Goal: Information Seeking & Learning: Learn about a topic

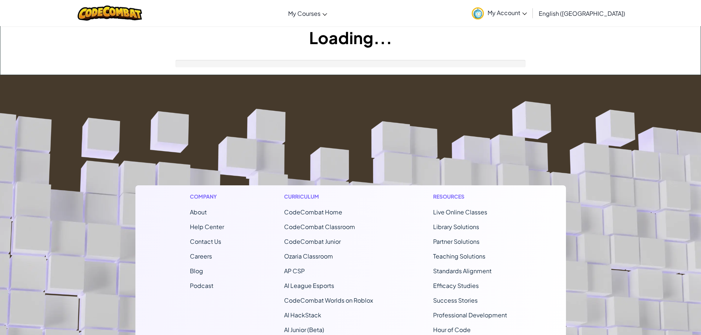
click at [311, 103] on footer "Company About Help Center Contact Us Careers Blog Podcast Curriculum CodeCombat…" at bounding box center [350, 274] width 701 height 399
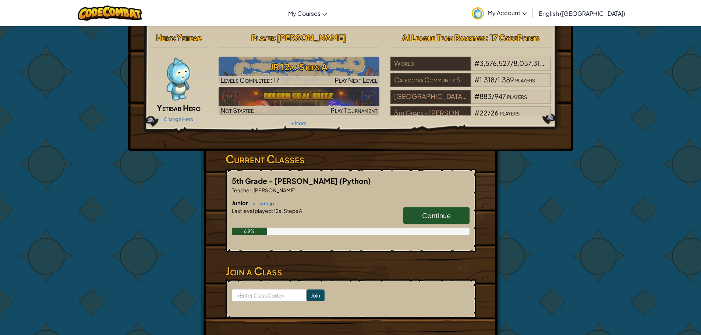
click at [426, 214] on span "Continue" at bounding box center [436, 215] width 29 height 8
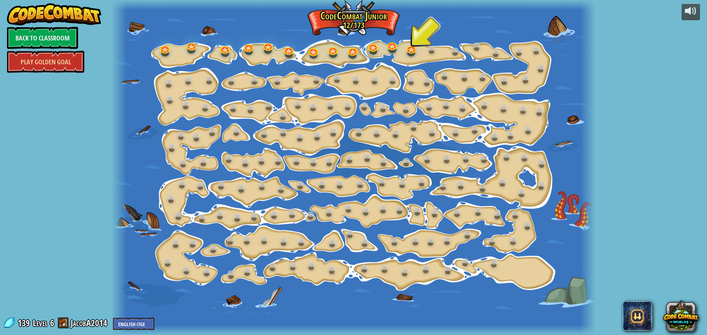
click at [402, 52] on div at bounding box center [353, 167] width 483 height 335
click at [410, 53] on link at bounding box center [411, 47] width 15 height 15
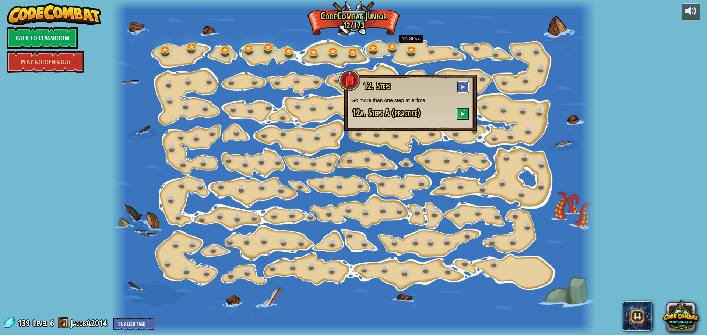
click at [466, 85] on button at bounding box center [462, 87] width 13 height 12
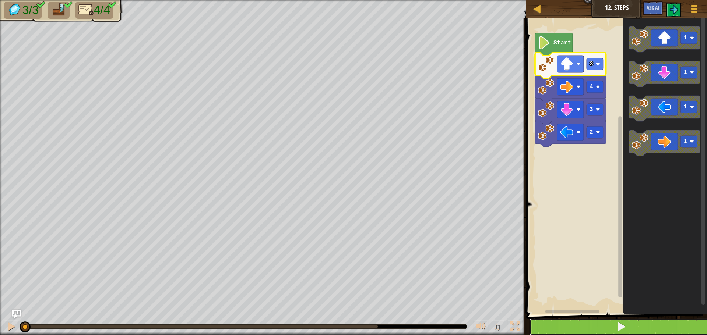
click at [629, 328] on button at bounding box center [620, 327] width 183 height 17
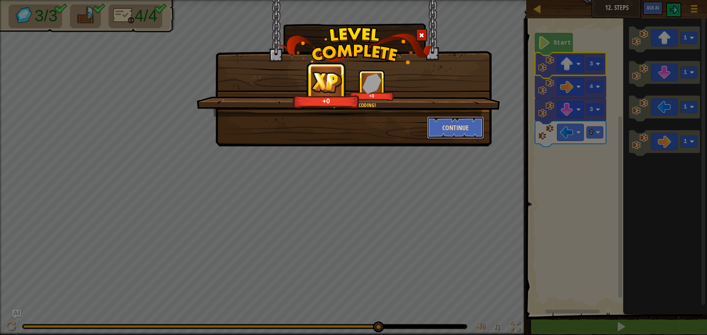
click at [465, 130] on button "Continue" at bounding box center [455, 128] width 57 height 22
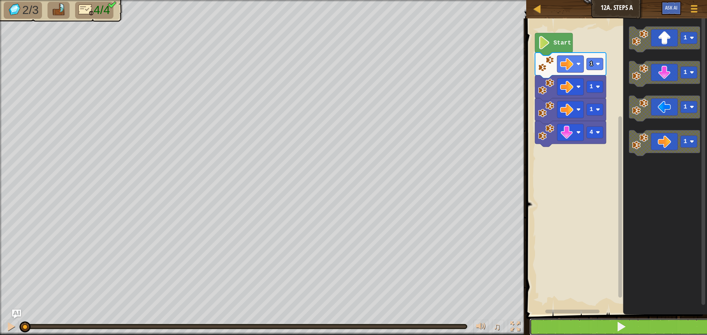
click at [647, 327] on button at bounding box center [620, 327] width 183 height 17
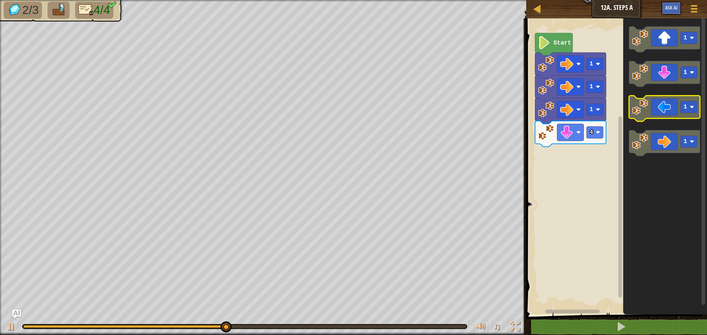
click at [658, 110] on icon "Blockly Workspace" at bounding box center [664, 109] width 71 height 26
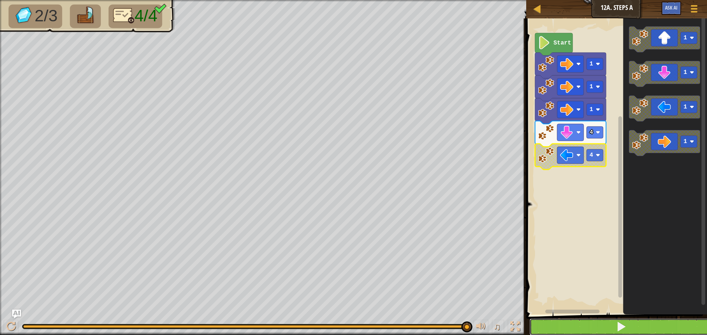
click at [608, 329] on button at bounding box center [620, 327] width 183 height 17
click at [606, 332] on button at bounding box center [620, 327] width 183 height 17
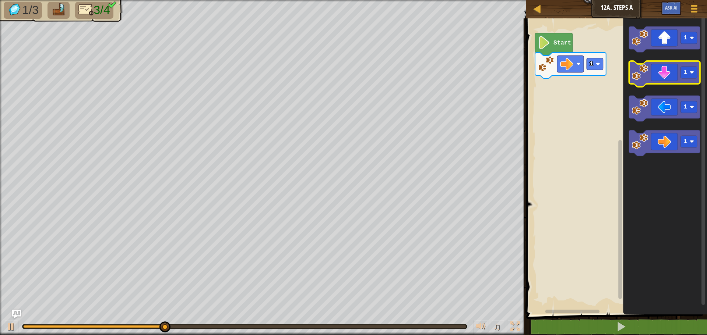
click at [666, 71] on icon "Blockly Workspace" at bounding box center [664, 74] width 71 height 26
click at [595, 56] on icon "Blockly Workspace" at bounding box center [570, 66] width 71 height 26
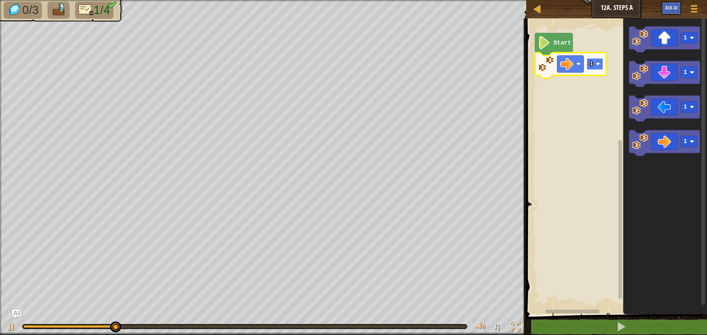
click at [597, 63] on image "Blockly Workspace" at bounding box center [598, 64] width 4 height 4
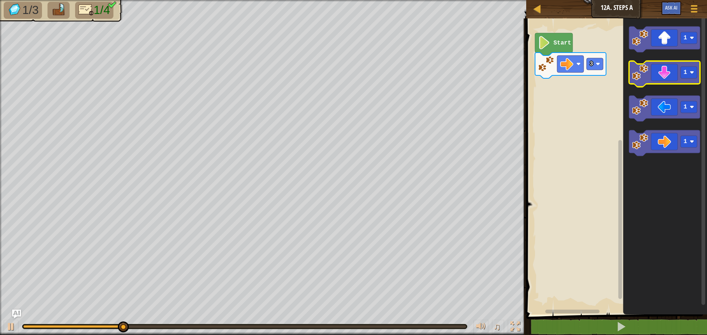
click at [667, 74] on icon "Blockly Workspace" at bounding box center [664, 74] width 71 height 26
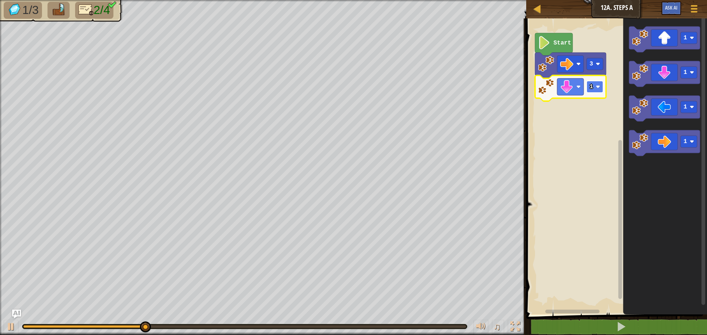
click at [593, 86] on rect "Blockly Workspace" at bounding box center [594, 87] width 17 height 12
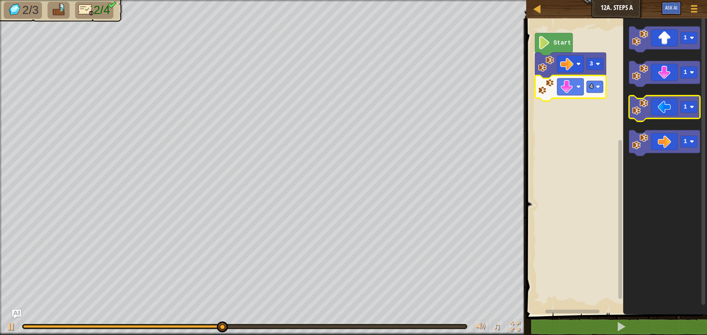
click at [664, 114] on icon "Blockly Workspace" at bounding box center [664, 109] width 71 height 26
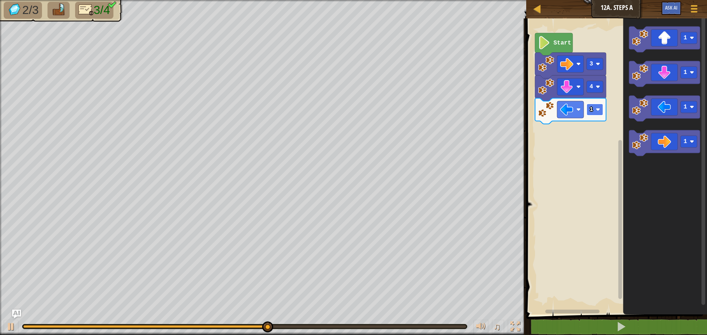
click at [594, 113] on rect "Blockly Workspace" at bounding box center [594, 110] width 17 height 12
click at [668, 44] on icon "Blockly Workspace" at bounding box center [664, 40] width 71 height 26
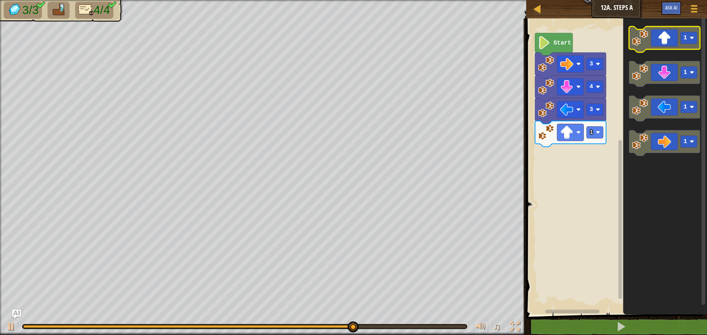
click at [671, 37] on icon "Blockly Workspace" at bounding box center [664, 40] width 71 height 26
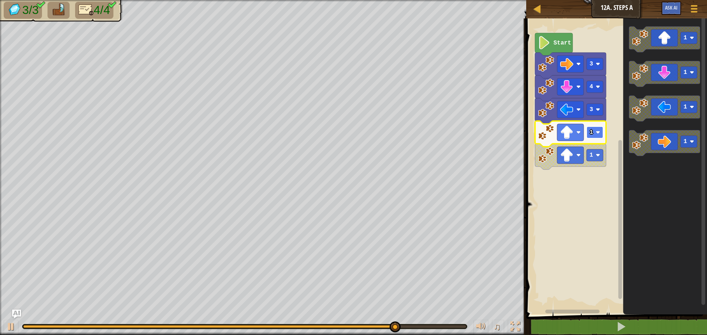
click at [599, 136] on rect "Blockly Workspace" at bounding box center [594, 133] width 17 height 12
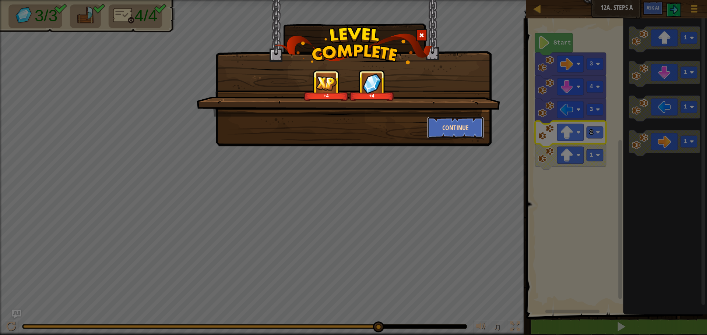
click at [456, 131] on button "Continue" at bounding box center [455, 128] width 57 height 22
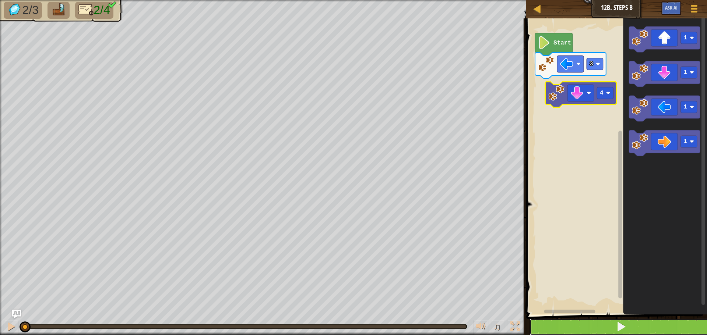
click at [632, 322] on button at bounding box center [620, 327] width 183 height 17
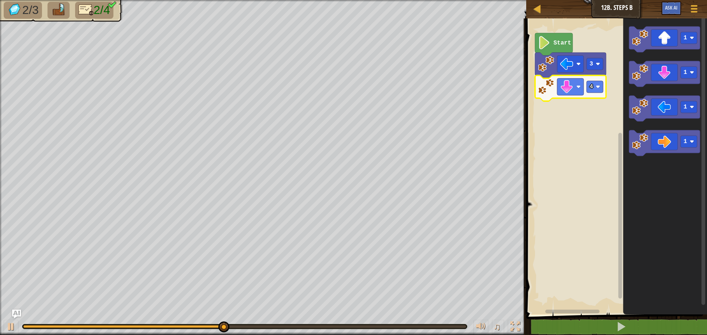
click at [657, 161] on icon "Blockly Workspace" at bounding box center [665, 165] width 84 height 300
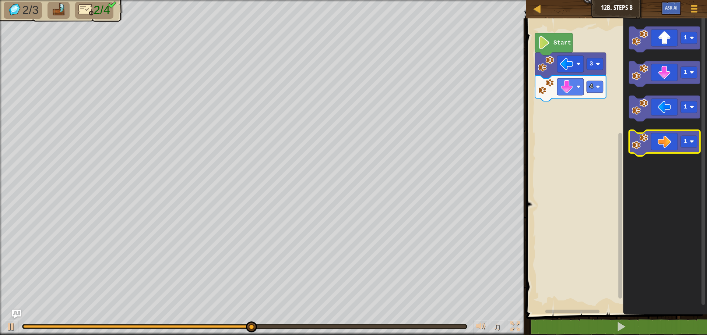
click at [657, 138] on icon "Blockly Workspace" at bounding box center [664, 143] width 71 height 26
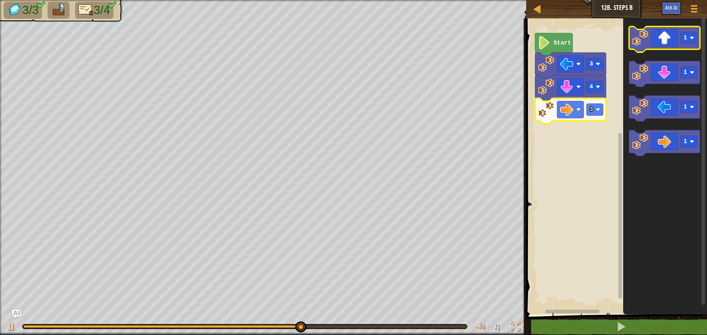
click at [665, 35] on icon "Blockly Workspace" at bounding box center [664, 40] width 71 height 26
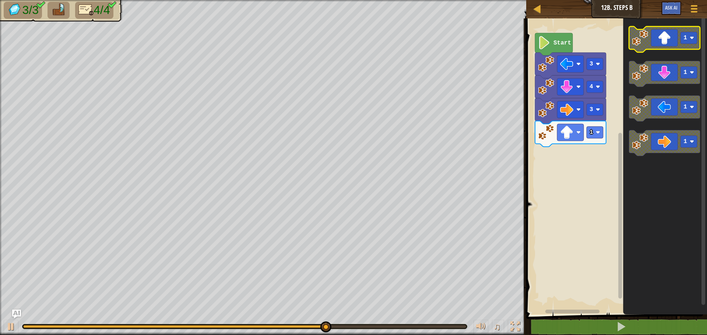
click at [664, 37] on icon "Blockly Workspace" at bounding box center [664, 40] width 71 height 26
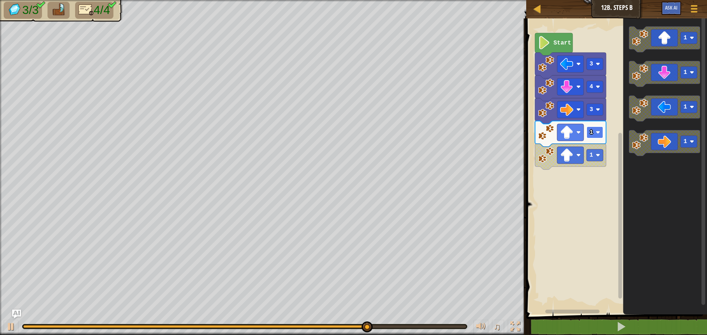
click at [597, 138] on rect "Blockly Workspace" at bounding box center [594, 133] width 17 height 12
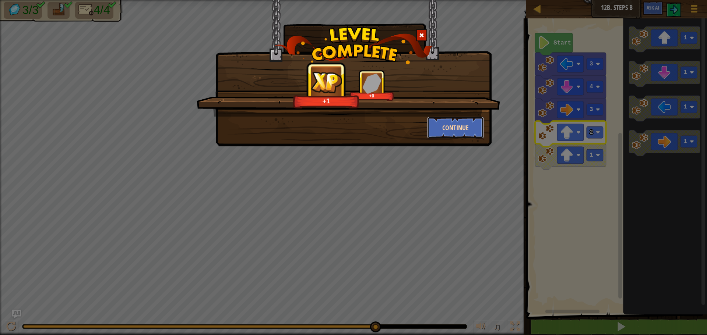
click at [439, 128] on button "Continue" at bounding box center [455, 128] width 57 height 22
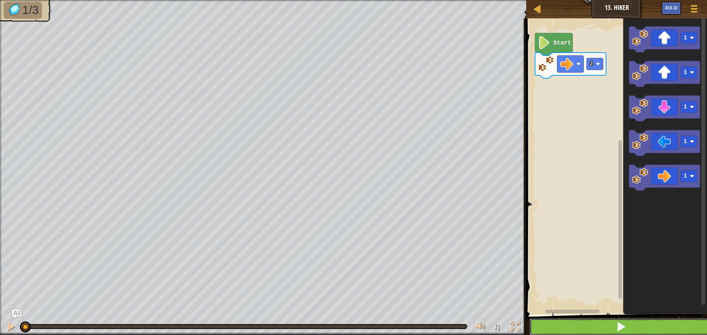
drag, startPoint x: 616, startPoint y: 331, endPoint x: 609, endPoint y: 330, distance: 7.1
click at [616, 331] on span at bounding box center [621, 327] width 10 height 10
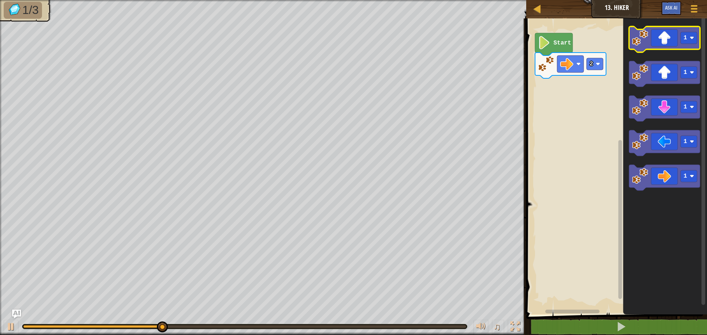
click at [653, 39] on icon "Blockly Workspace" at bounding box center [664, 40] width 71 height 26
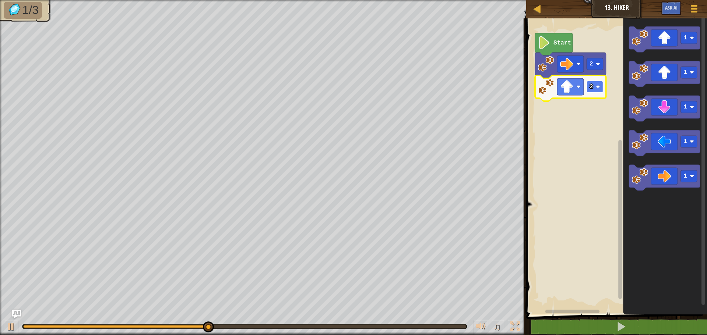
click at [598, 87] on image "Blockly Workspace" at bounding box center [598, 87] width 4 height 4
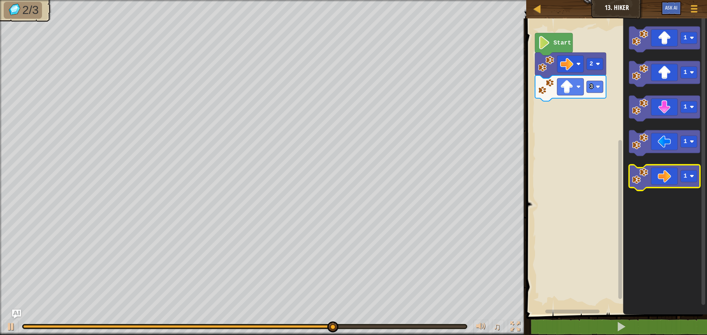
click at [661, 178] on icon "Blockly Workspace" at bounding box center [664, 178] width 71 height 26
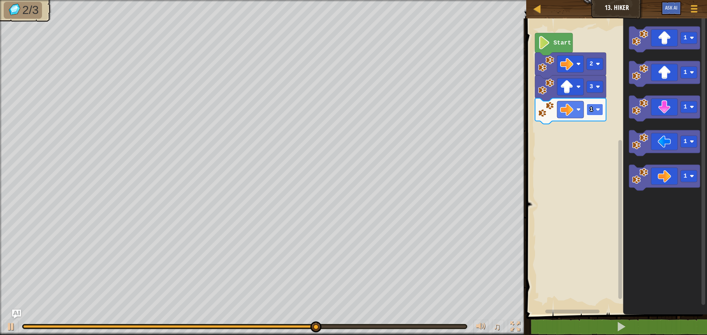
click at [591, 107] on text "1" at bounding box center [591, 109] width 4 height 7
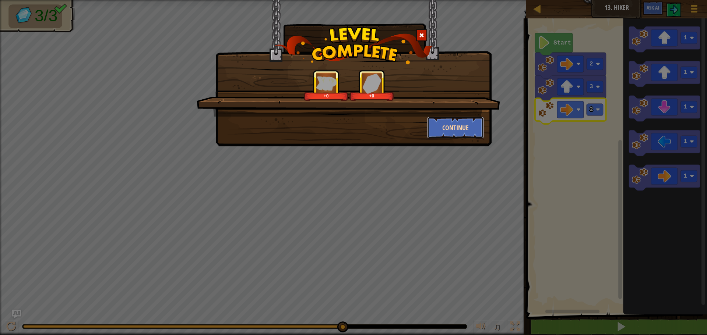
click at [438, 128] on button "Continue" at bounding box center [455, 128] width 57 height 22
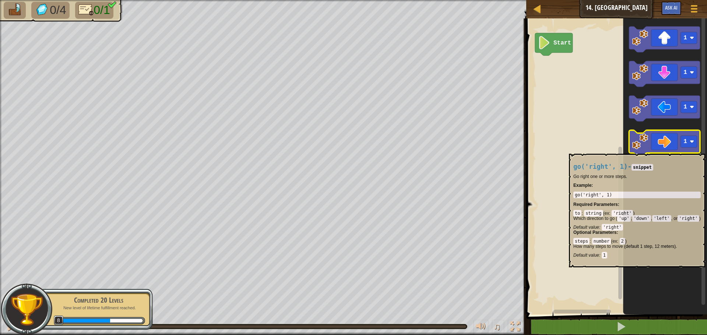
click at [661, 150] on icon "Blockly Workspace" at bounding box center [664, 143] width 71 height 26
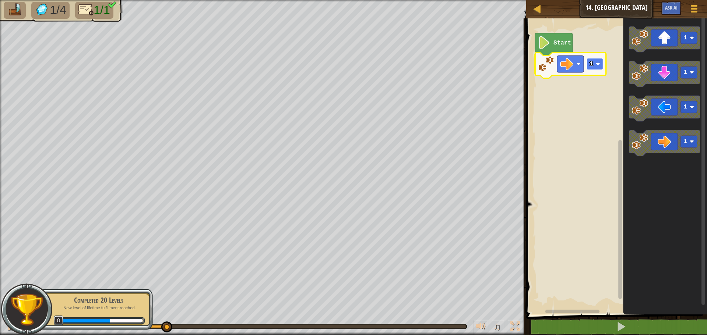
click at [592, 68] on rect "Blockly Workspace" at bounding box center [594, 64] width 17 height 12
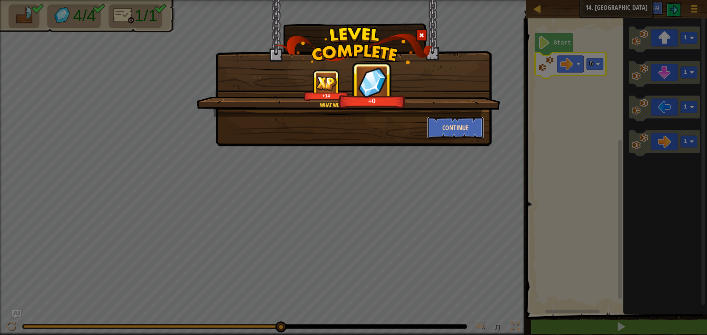
click at [446, 121] on button "Continue" at bounding box center [455, 128] width 57 height 22
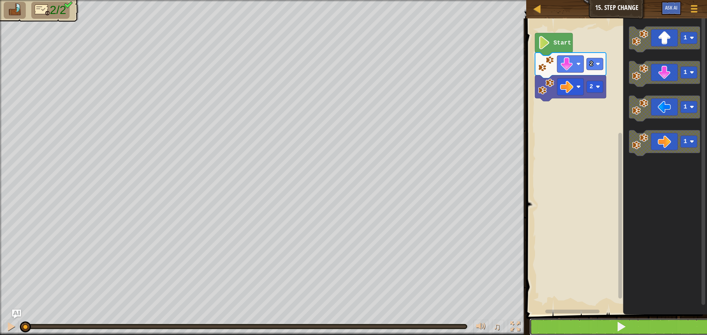
click at [674, 326] on button at bounding box center [620, 327] width 183 height 17
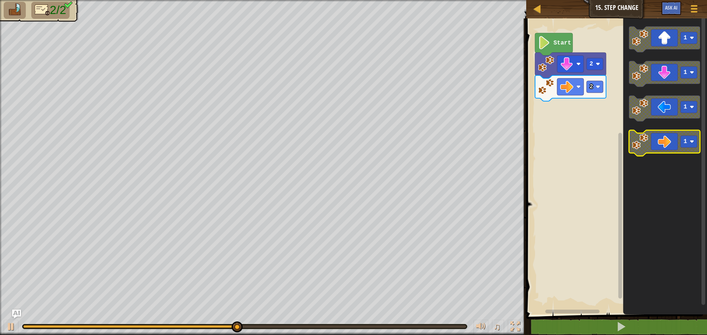
click at [660, 144] on icon "Blockly Workspace" at bounding box center [664, 143] width 71 height 26
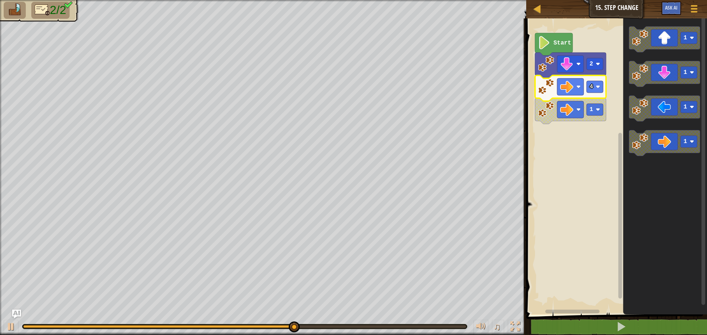
click at [589, 78] on icon "Blockly Workspace" at bounding box center [570, 88] width 71 height 26
click at [596, 95] on icon "Blockly Workspace" at bounding box center [570, 88] width 71 height 26
click at [589, 88] on rect "Blockly Workspace" at bounding box center [594, 87] width 17 height 12
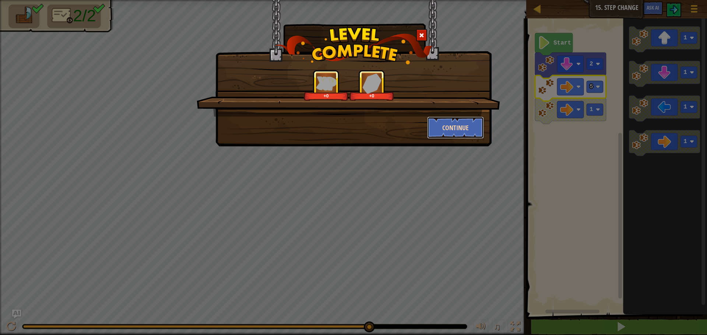
click at [479, 131] on button "Continue" at bounding box center [455, 128] width 57 height 22
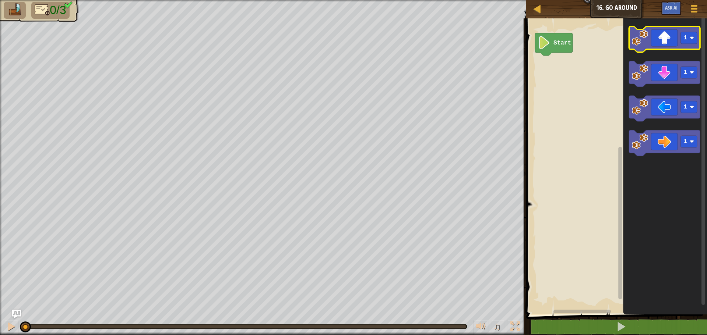
click at [652, 38] on icon "Blockly Workspace" at bounding box center [664, 40] width 71 height 26
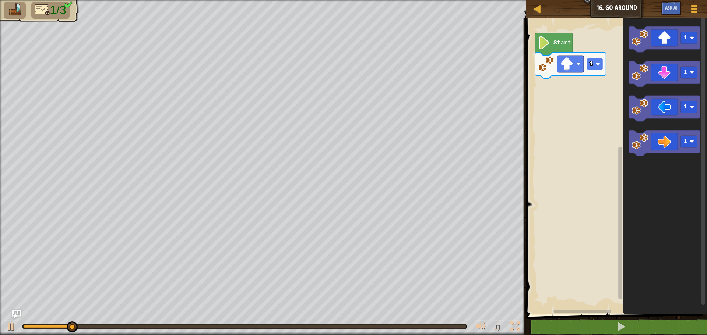
click at [587, 63] on rect "Blockly Workspace" at bounding box center [594, 64] width 17 height 12
click at [674, 156] on icon "Blockly Workspace" at bounding box center [665, 165] width 84 height 300
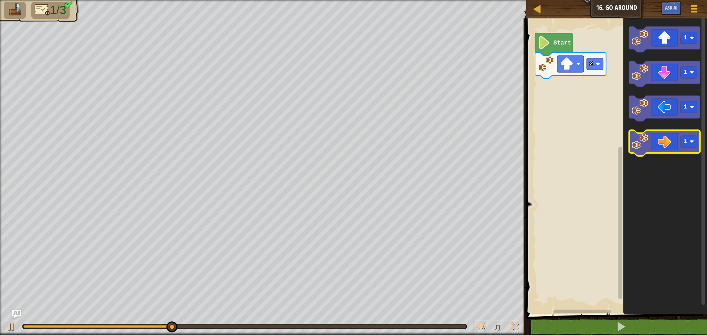
click at [671, 149] on icon "Blockly Workspace" at bounding box center [664, 143] width 71 height 26
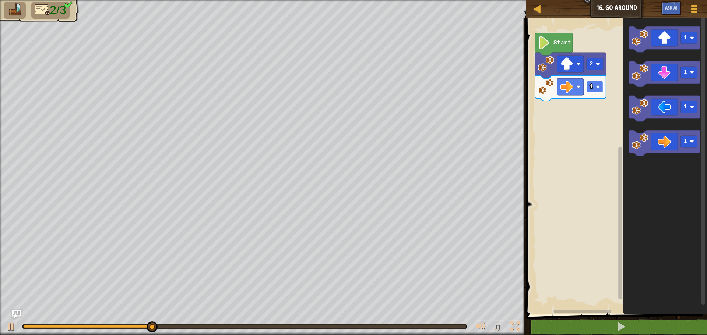
click at [596, 88] on image "Blockly Workspace" at bounding box center [598, 87] width 4 height 4
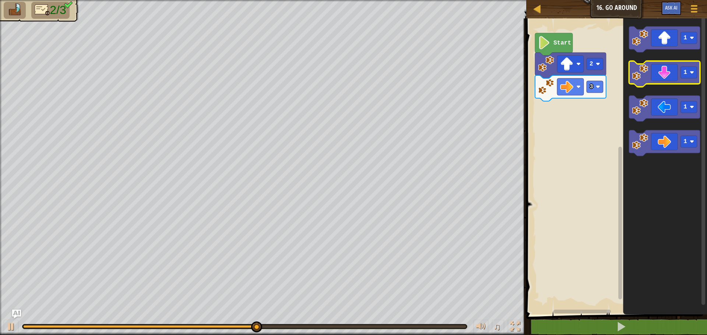
click at [665, 80] on icon "Blockly Workspace" at bounding box center [664, 74] width 71 height 26
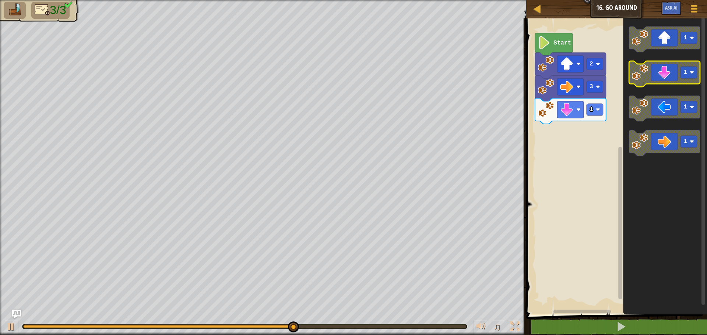
click at [665, 72] on icon "Blockly Workspace" at bounding box center [664, 74] width 71 height 26
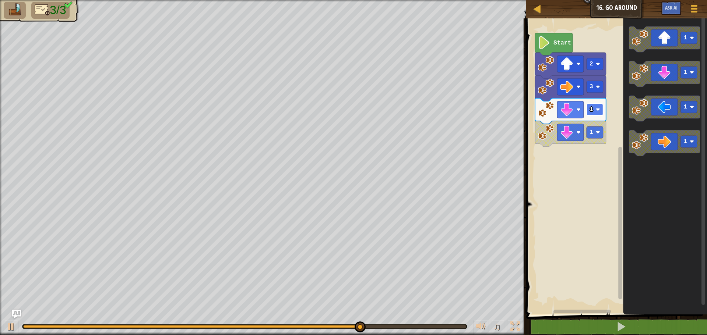
click at [594, 110] on rect "Blockly Workspace" at bounding box center [594, 110] width 17 height 12
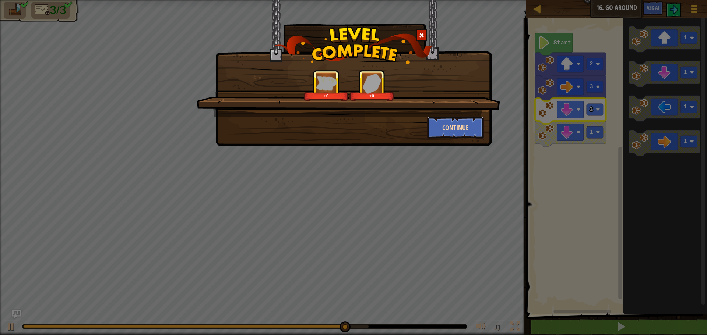
click at [464, 131] on button "Continue" at bounding box center [455, 128] width 57 height 22
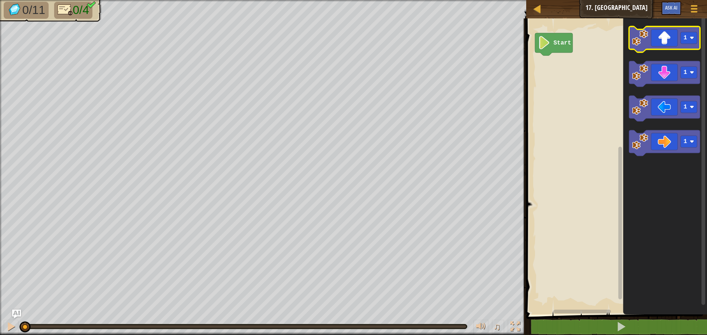
click at [668, 44] on icon "Blockly Workspace" at bounding box center [664, 40] width 71 height 26
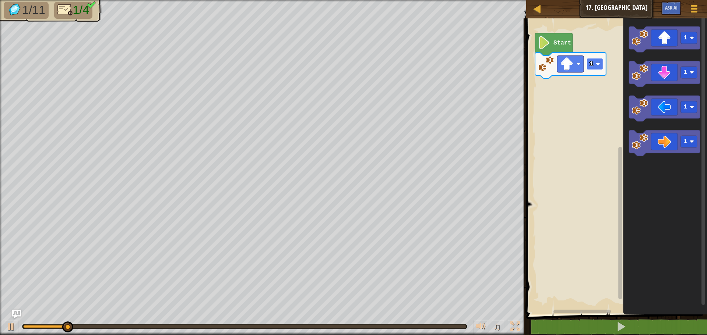
click at [598, 63] on image "Blockly Workspace" at bounding box center [598, 64] width 4 height 4
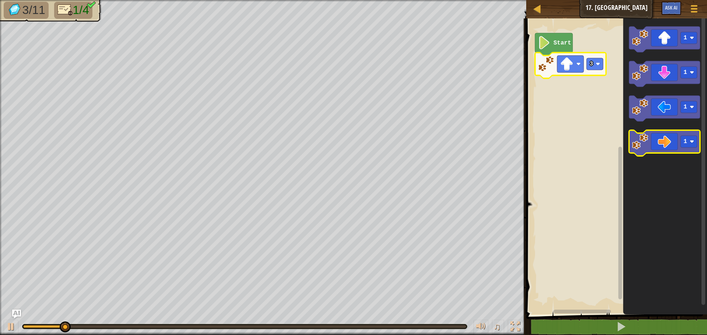
click at [672, 146] on icon "Blockly Workspace" at bounding box center [664, 143] width 71 height 26
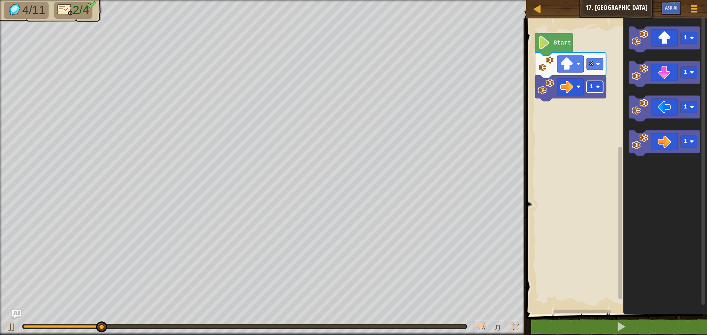
click at [593, 88] on rect "Blockly Workspace" at bounding box center [594, 87] width 17 height 12
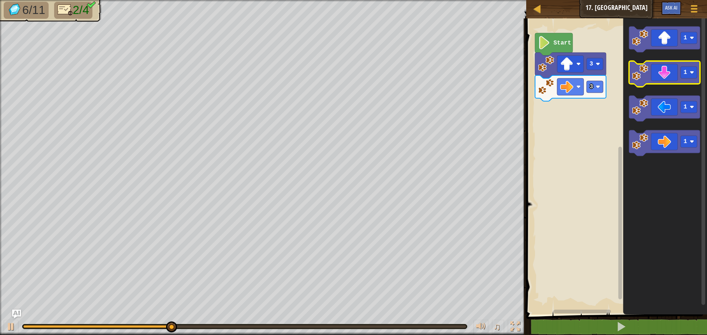
click at [668, 79] on icon "Blockly Workspace" at bounding box center [664, 74] width 71 height 26
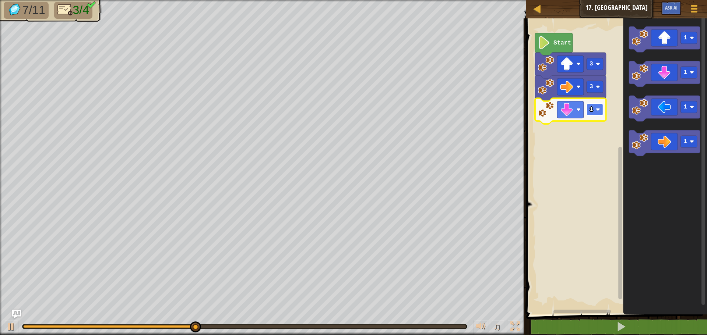
click at [598, 111] on image "Blockly Workspace" at bounding box center [598, 109] width 4 height 4
click at [663, 106] on icon "Blockly Workspace" at bounding box center [664, 109] width 71 height 26
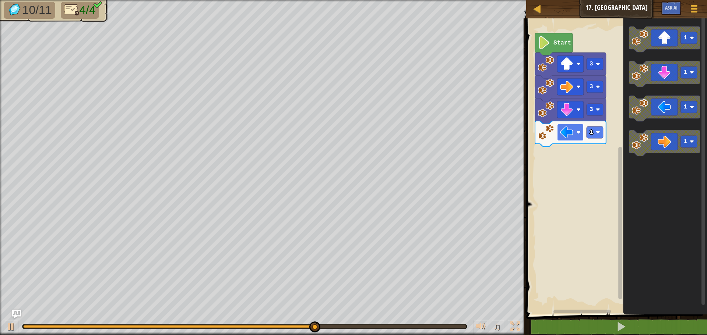
click at [578, 135] on rect "Blockly Workspace" at bounding box center [570, 132] width 27 height 17
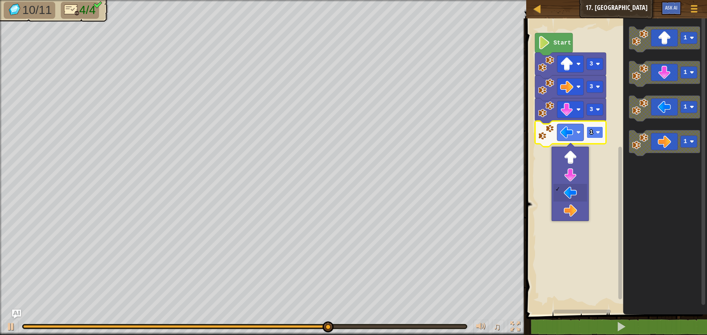
click at [589, 131] on rect "Blockly Workspace" at bounding box center [594, 133] width 17 height 12
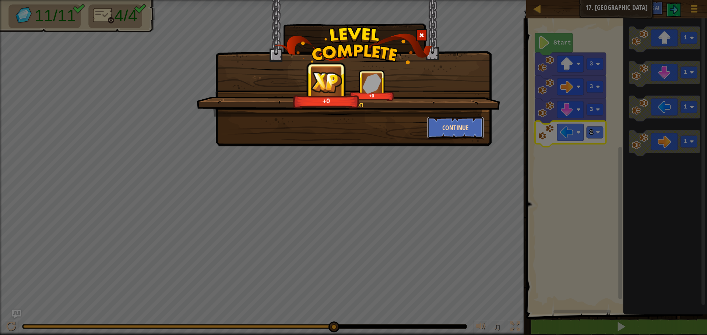
drag, startPoint x: 461, startPoint y: 127, endPoint x: 459, endPoint y: 133, distance: 5.8
click at [459, 133] on button "Continue" at bounding box center [455, 128] width 57 height 22
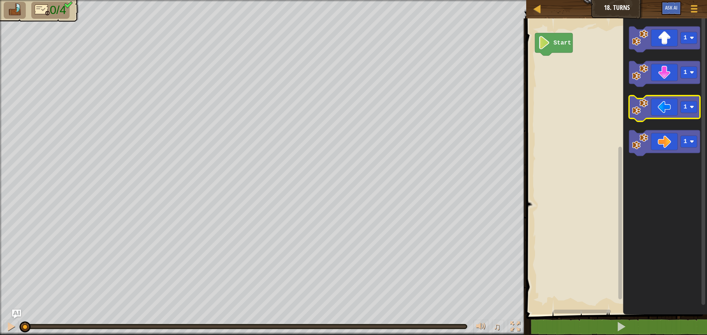
click at [667, 109] on icon "Blockly Workspace" at bounding box center [664, 109] width 71 height 26
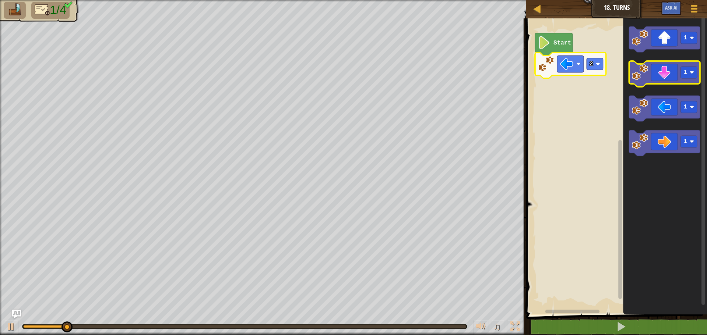
click at [670, 74] on icon "Blockly Workspace" at bounding box center [664, 74] width 71 height 26
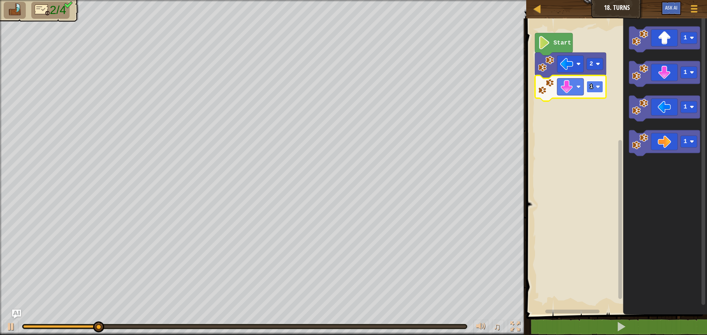
click at [594, 85] on rect "Blockly Workspace" at bounding box center [594, 87] width 17 height 12
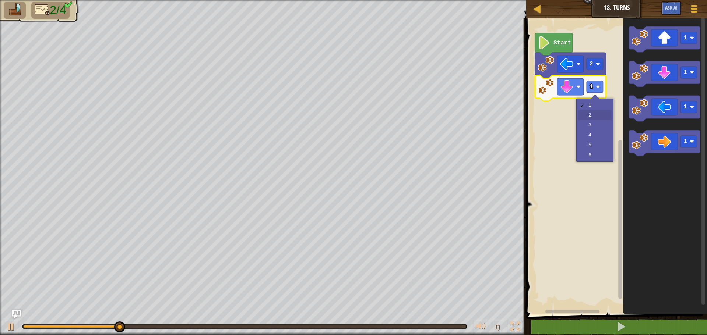
drag, startPoint x: 588, startPoint y: 117, endPoint x: 659, endPoint y: 120, distance: 71.1
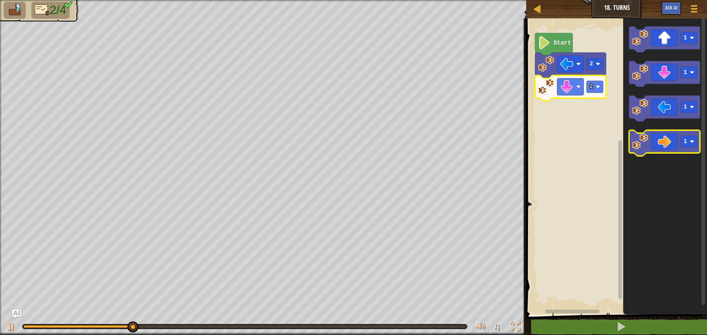
click at [662, 143] on icon "Blockly Workspace" at bounding box center [664, 143] width 71 height 26
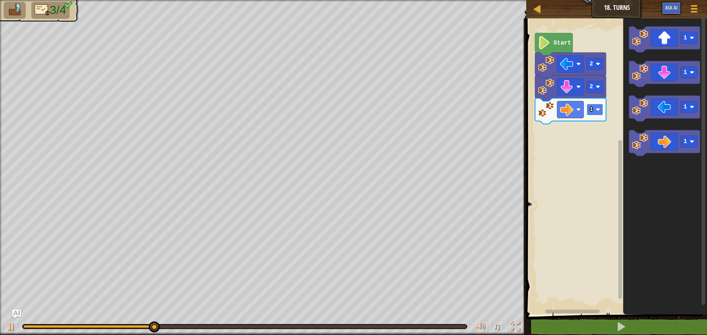
click at [596, 111] on image "Blockly Workspace" at bounding box center [598, 109] width 4 height 4
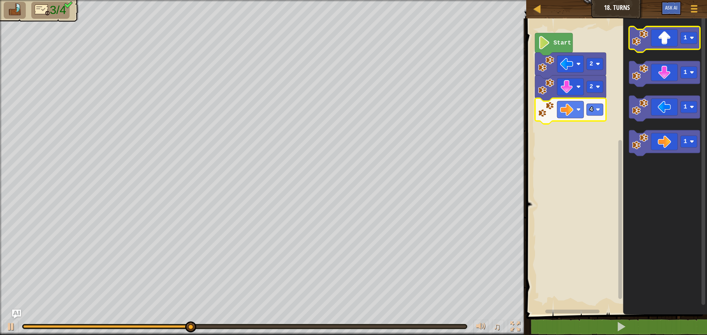
click at [656, 40] on icon "Blockly Workspace" at bounding box center [664, 40] width 71 height 26
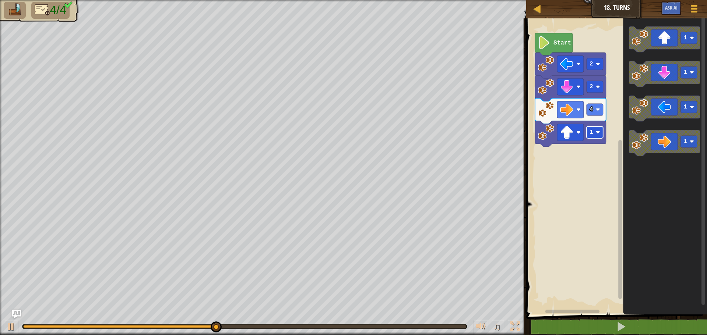
click at [593, 135] on rect "Blockly Workspace" at bounding box center [594, 133] width 17 height 12
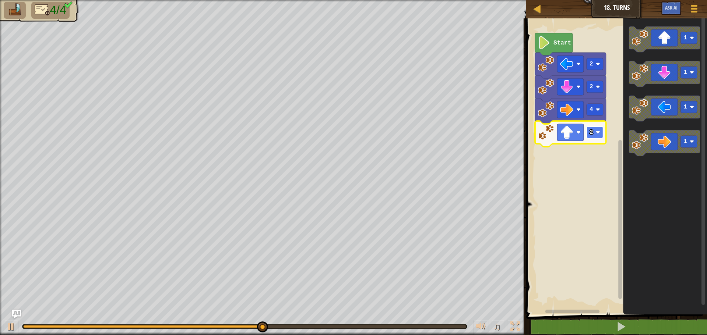
click at [593, 134] on rect "Blockly Workspace" at bounding box center [594, 133] width 17 height 12
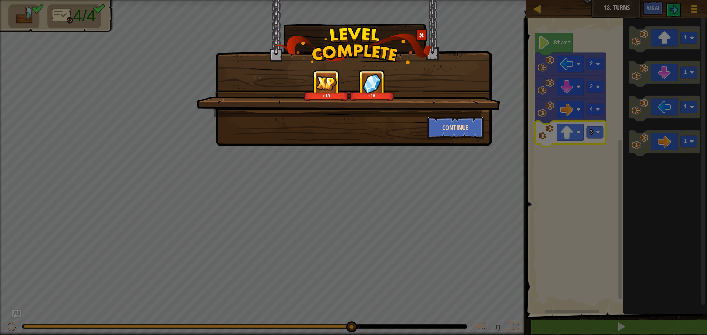
click at [459, 133] on button "Continue" at bounding box center [455, 128] width 57 height 22
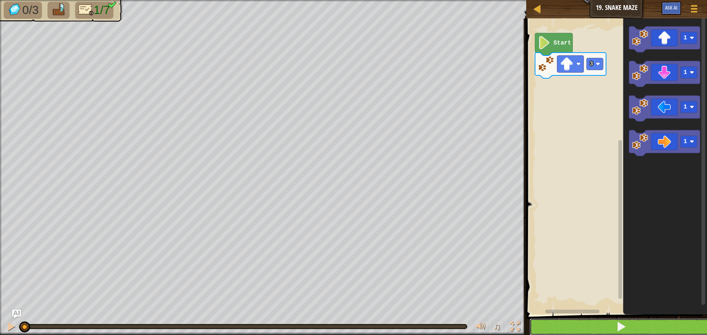
click at [635, 328] on button at bounding box center [620, 327] width 183 height 17
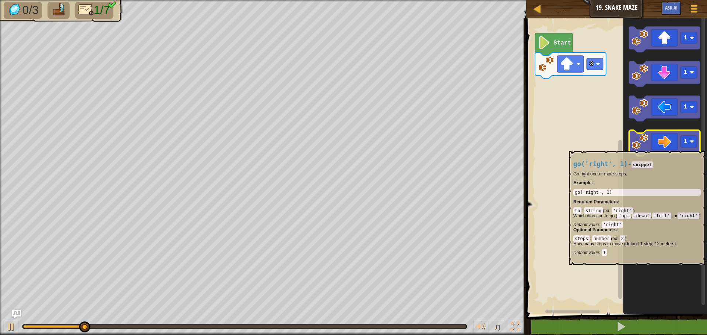
click at [657, 148] on icon "Blockly Workspace" at bounding box center [664, 143] width 71 height 26
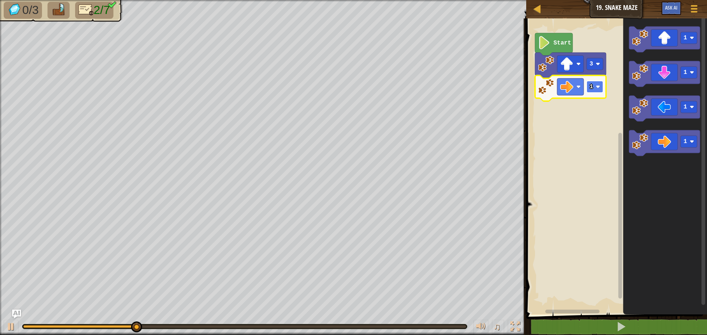
click at [587, 87] on rect "Blockly Workspace" at bounding box center [594, 87] width 17 height 12
click at [653, 38] on icon "Blockly Workspace" at bounding box center [664, 40] width 71 height 26
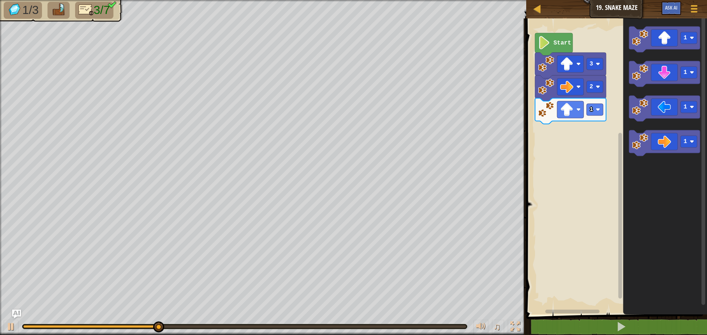
click at [653, 136] on icon "Blockly Workspace" at bounding box center [664, 143] width 71 height 26
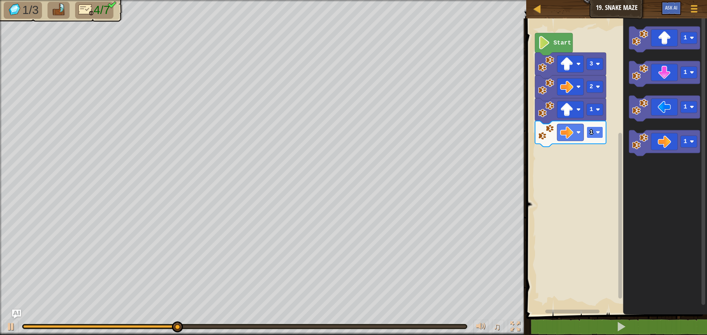
click at [588, 128] on rect "Blockly Workspace" at bounding box center [594, 133] width 17 height 12
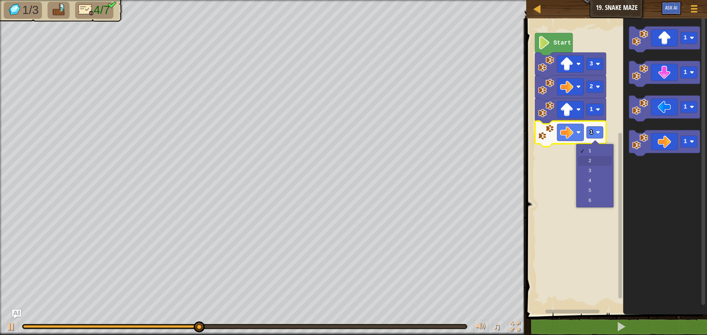
drag, startPoint x: 581, startPoint y: 159, endPoint x: 590, endPoint y: 151, distance: 12.3
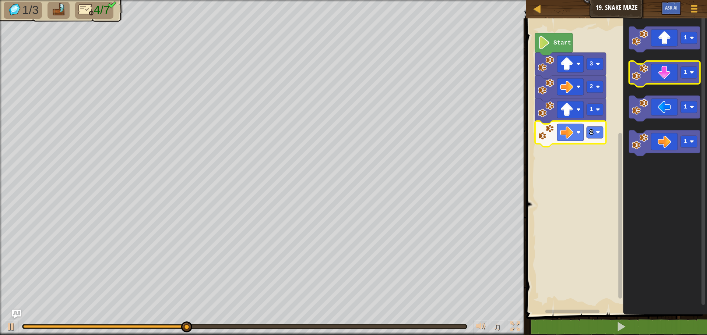
click at [668, 87] on g "1 1 1 1" at bounding box center [664, 92] width 71 height 130
click at [655, 82] on icon "Blockly Workspace" at bounding box center [664, 74] width 71 height 26
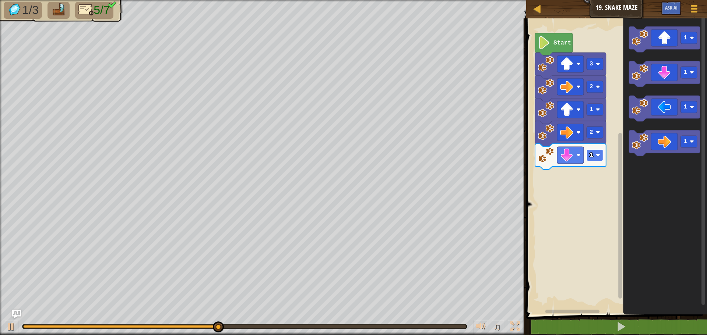
click at [592, 159] on text "1" at bounding box center [591, 155] width 4 height 7
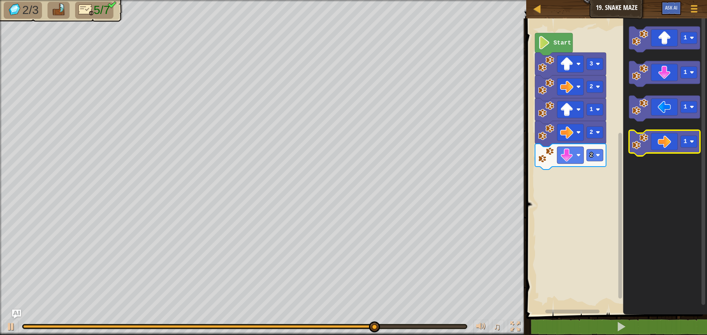
click at [653, 142] on icon "Blockly Workspace" at bounding box center [664, 143] width 71 height 26
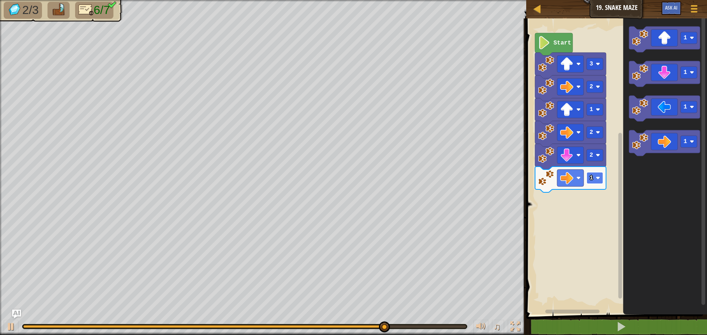
click at [599, 180] on image "Blockly Workspace" at bounding box center [598, 178] width 4 height 4
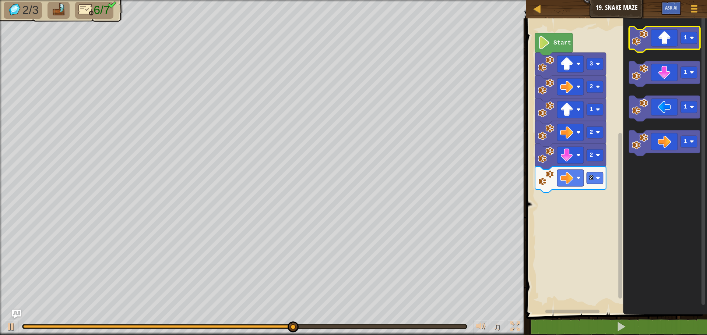
click at [659, 40] on icon "Blockly Workspace" at bounding box center [664, 40] width 71 height 26
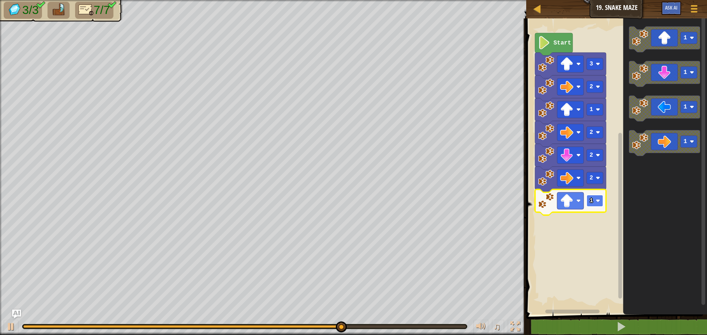
click at [594, 206] on rect "Blockly Workspace" at bounding box center [594, 201] width 17 height 12
click at [592, 198] on text "2" at bounding box center [591, 201] width 4 height 7
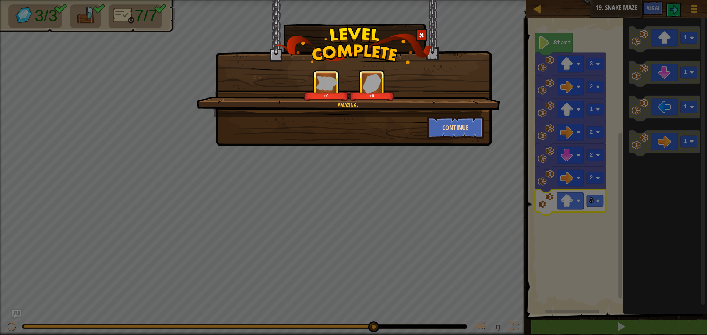
drag, startPoint x: 436, startPoint y: 112, endPoint x: 432, endPoint y: 118, distance: 7.1
click at [432, 116] on div "Amazing. +0 +0" at bounding box center [348, 93] width 303 height 47
drag, startPoint x: 433, startPoint y: 120, endPoint x: 436, endPoint y: 125, distance: 5.5
click at [436, 125] on button "Continue" at bounding box center [455, 128] width 57 height 22
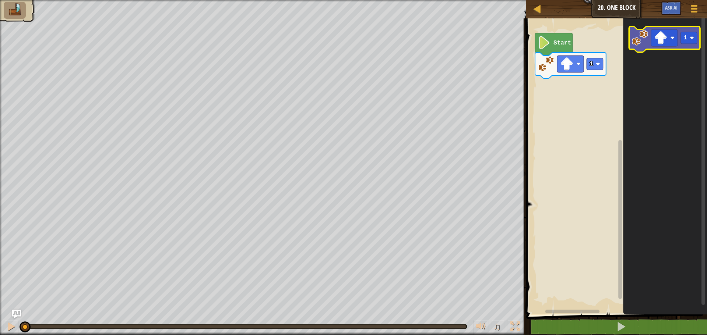
click at [678, 41] on icon "Blockly Workspace" at bounding box center [664, 40] width 71 height 26
click at [564, 66] on image "Blockly Workspace" at bounding box center [566, 63] width 13 height 13
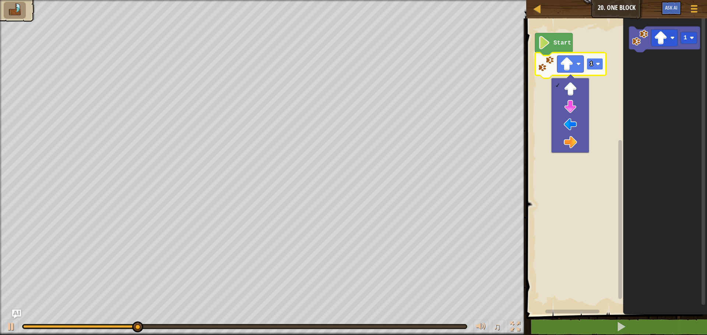
click at [597, 64] on image "Blockly Workspace" at bounding box center [598, 64] width 4 height 4
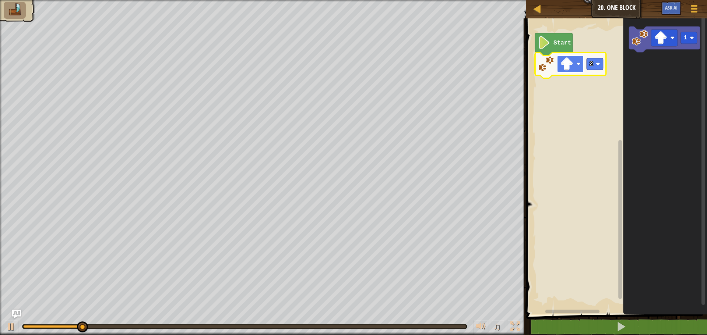
click at [582, 67] on rect "Blockly Workspace" at bounding box center [570, 64] width 27 height 17
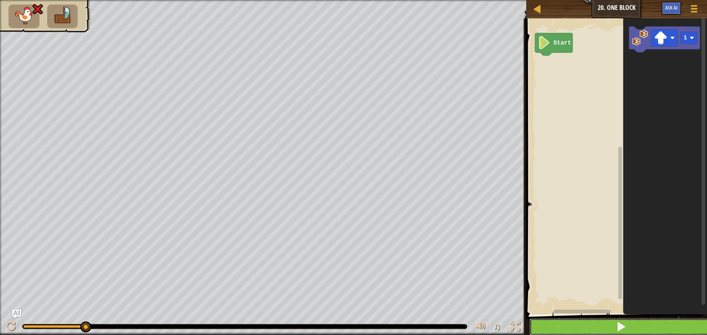
click at [633, 330] on button at bounding box center [620, 327] width 183 height 17
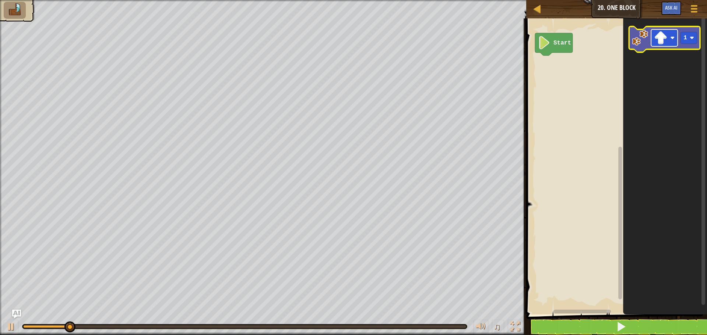
click at [654, 33] on rect "Blockly Workspace" at bounding box center [664, 37] width 27 height 17
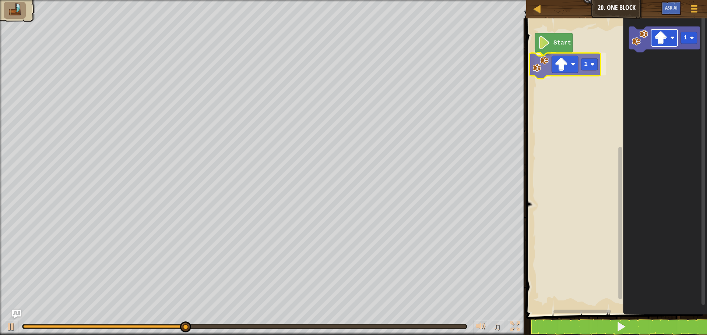
click at [571, 63] on div "Start 1 1 1" at bounding box center [615, 165] width 183 height 300
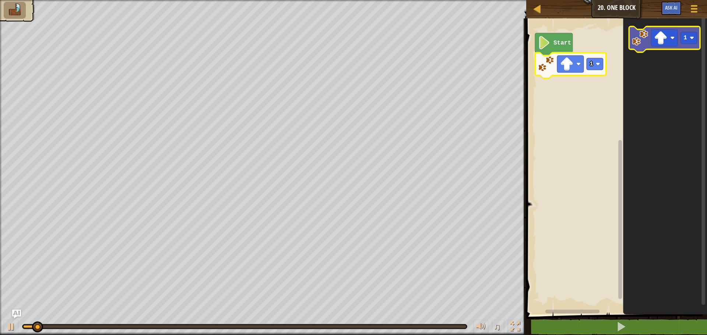
click at [659, 47] on icon "Blockly Workspace" at bounding box center [664, 40] width 71 height 26
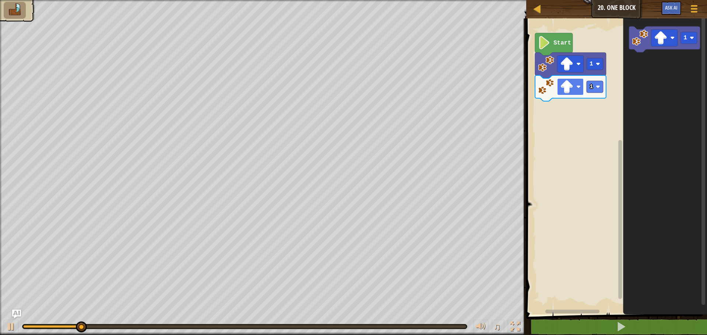
click at [567, 85] on image "Blockly Workspace" at bounding box center [566, 86] width 13 height 13
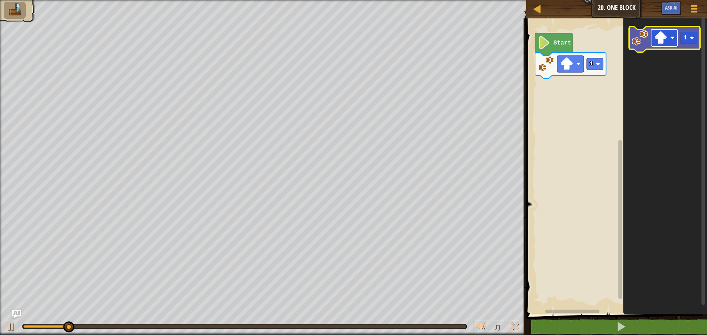
click at [663, 43] on image "Blockly Workspace" at bounding box center [660, 37] width 13 height 13
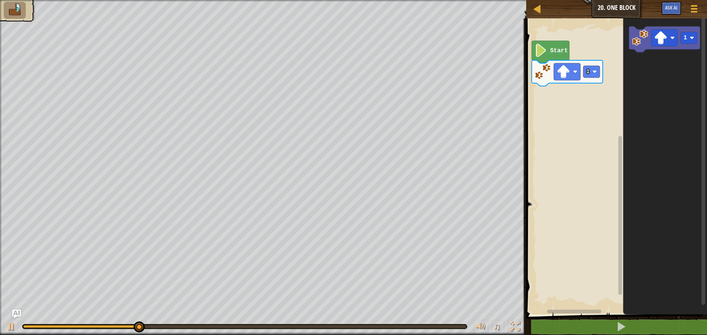
click at [580, 110] on rect "Blockly Workspace" at bounding box center [615, 165] width 183 height 300
click at [590, 78] on rect "Blockly Workspace" at bounding box center [591, 72] width 17 height 12
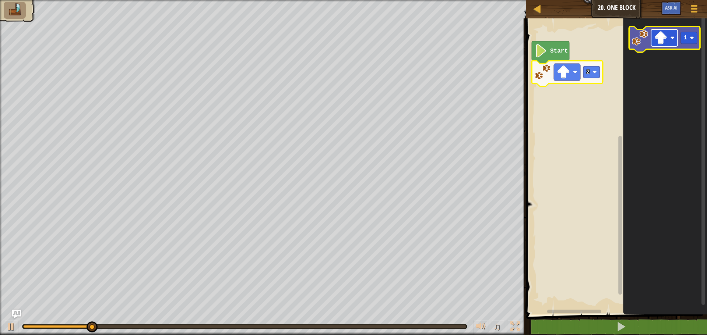
click at [657, 42] on image "Blockly Workspace" at bounding box center [660, 37] width 13 height 13
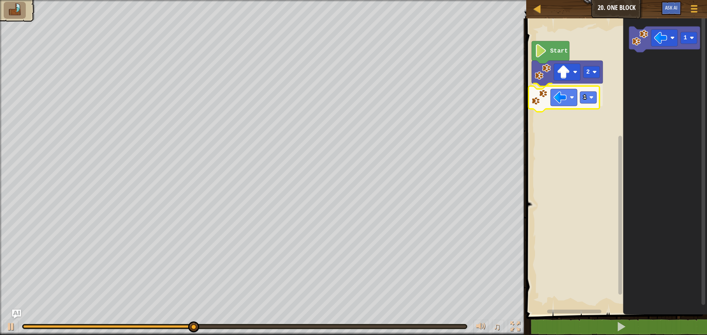
click at [542, 111] on div "Start 2 1 1 1" at bounding box center [615, 165] width 183 height 300
click at [562, 101] on image "Blockly Workspace" at bounding box center [563, 94] width 13 height 13
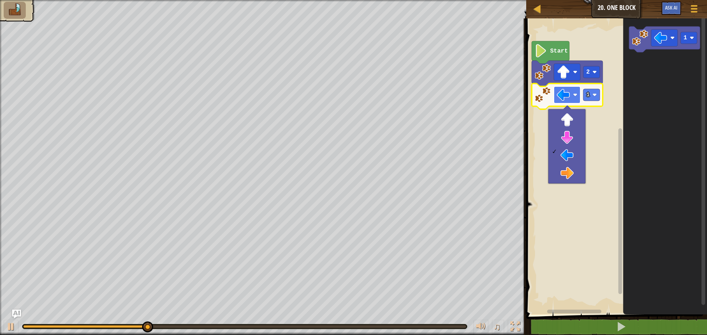
click at [571, 96] on rect "Blockly Workspace" at bounding box center [567, 95] width 27 height 17
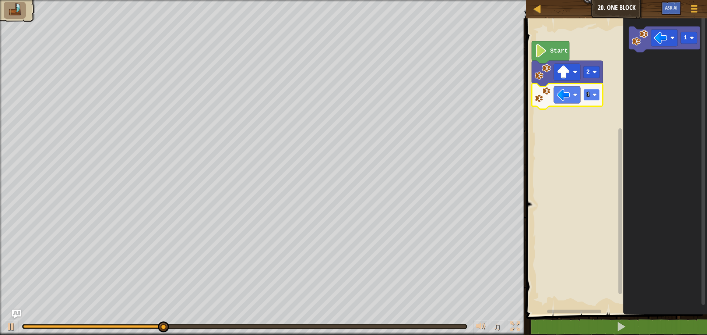
click at [585, 94] on rect "Blockly Workspace" at bounding box center [591, 95] width 17 height 12
click at [662, 42] on image "Blockly Workspace" at bounding box center [660, 37] width 13 height 13
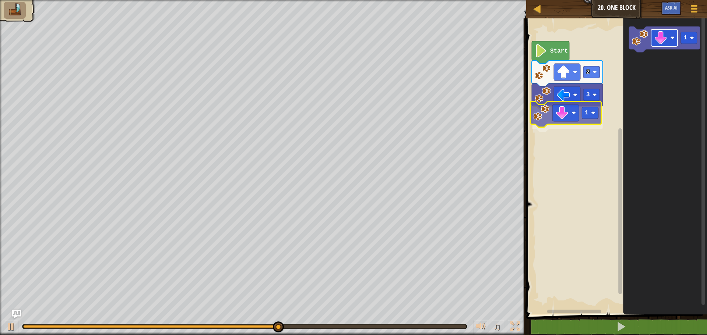
click at [564, 121] on div "Start 2 3 1 1 1" at bounding box center [615, 165] width 183 height 300
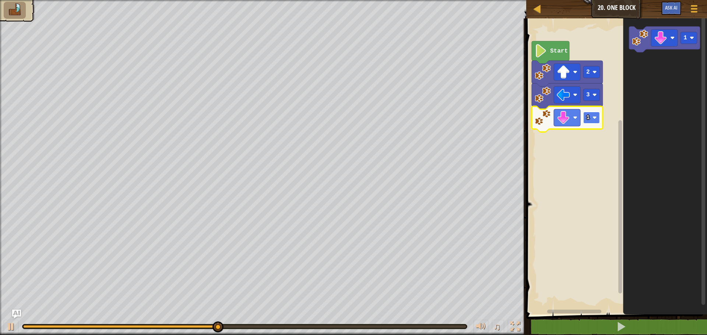
click at [586, 118] on text "1" at bounding box center [588, 117] width 4 height 7
click at [661, 31] on g "Blockly Workspace" at bounding box center [664, 37] width 27 height 17
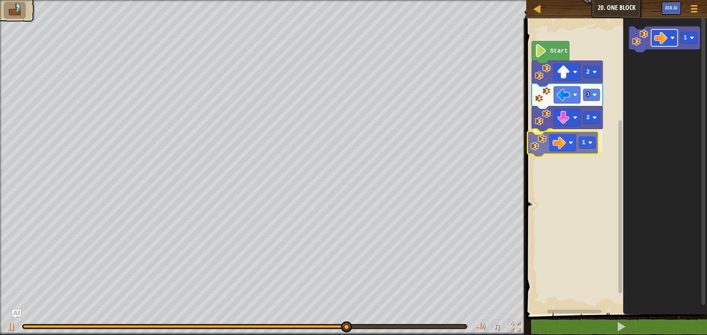
click at [558, 148] on div "Start 2 3 2 1 1 1" at bounding box center [615, 165] width 183 height 300
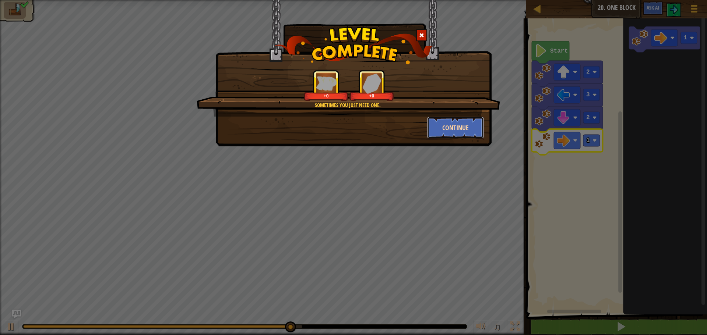
click at [454, 132] on button "Continue" at bounding box center [455, 128] width 57 height 22
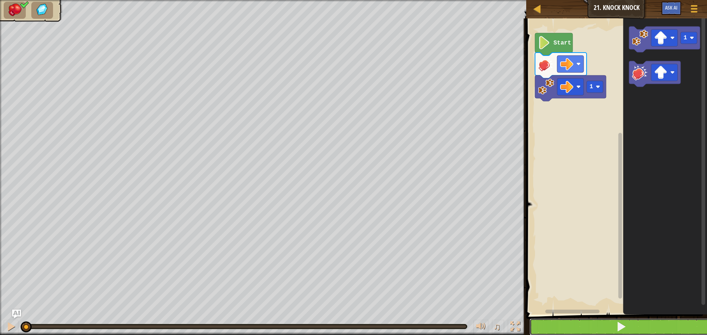
click at [594, 322] on button at bounding box center [620, 327] width 183 height 17
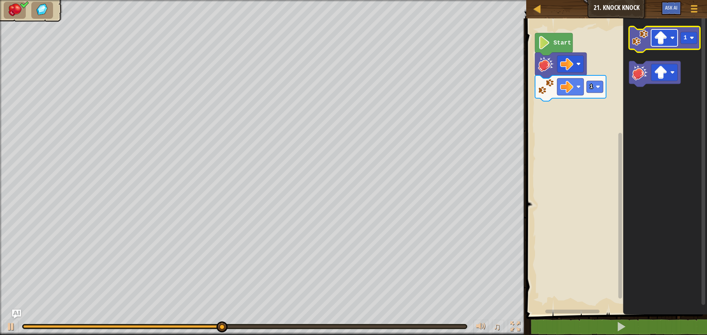
click at [665, 40] on image "Blockly Workspace" at bounding box center [660, 37] width 13 height 13
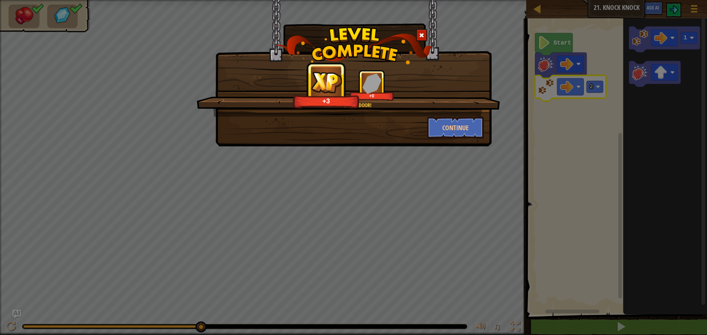
click at [488, 130] on div "Continue" at bounding box center [455, 128] width 68 height 22
click at [455, 121] on button "Continue" at bounding box center [455, 128] width 57 height 22
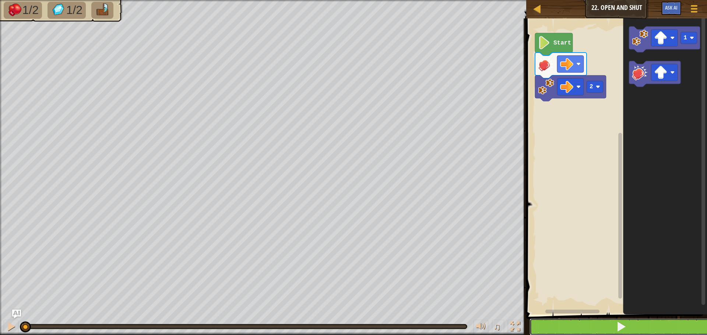
click at [656, 331] on button at bounding box center [620, 327] width 183 height 17
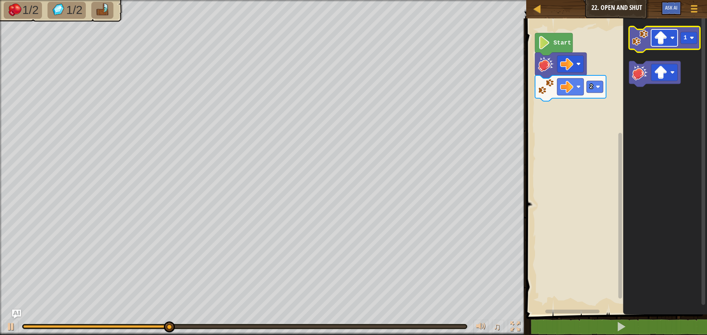
click at [652, 43] on rect "Blockly Workspace" at bounding box center [664, 37] width 27 height 17
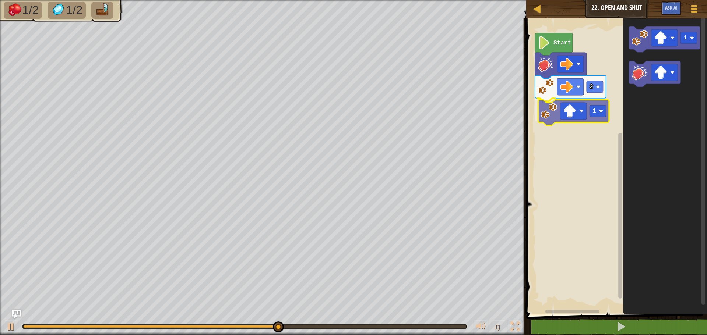
click at [549, 112] on div "2 1 Start 1 1" at bounding box center [615, 165] width 183 height 300
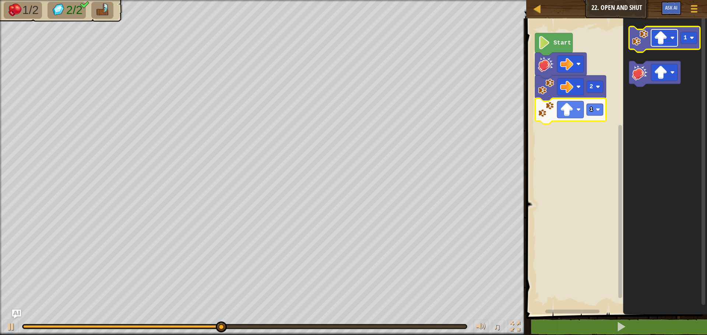
click at [656, 40] on image "Blockly Workspace" at bounding box center [660, 37] width 13 height 13
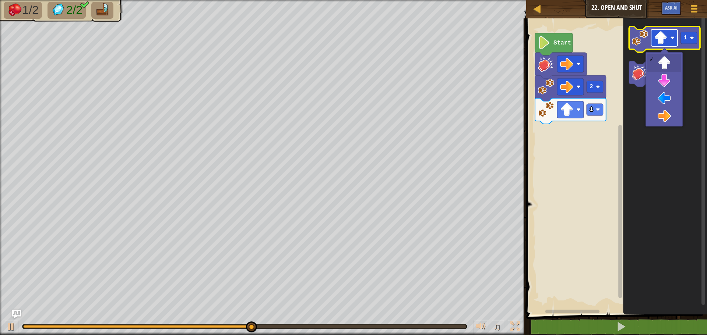
click at [656, 40] on image "Blockly Workspace" at bounding box center [660, 37] width 13 height 13
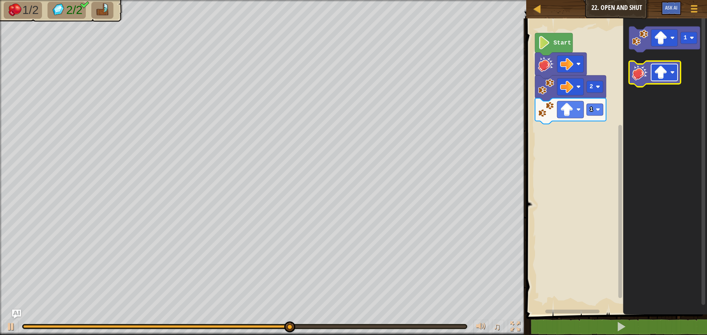
click at [657, 75] on image "Blockly Workspace" at bounding box center [660, 72] width 13 height 13
click at [602, 114] on div "2 1 Start 1" at bounding box center [615, 165] width 183 height 300
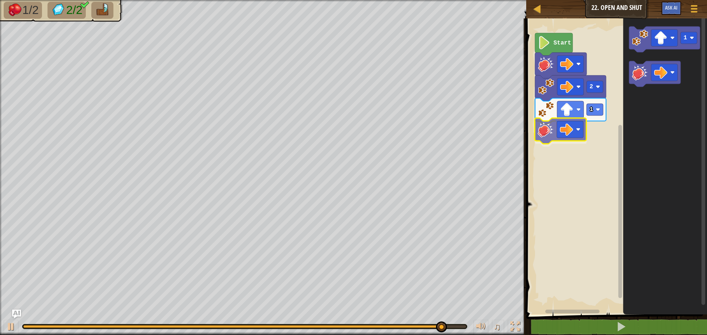
click at [557, 138] on div "2 1 Start 1" at bounding box center [615, 165] width 183 height 300
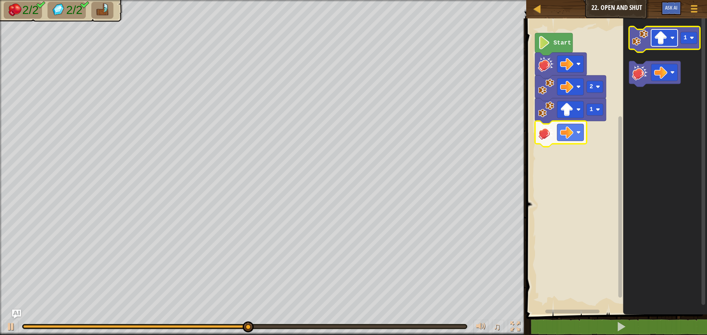
click at [657, 32] on image "Blockly Workspace" at bounding box center [660, 37] width 13 height 13
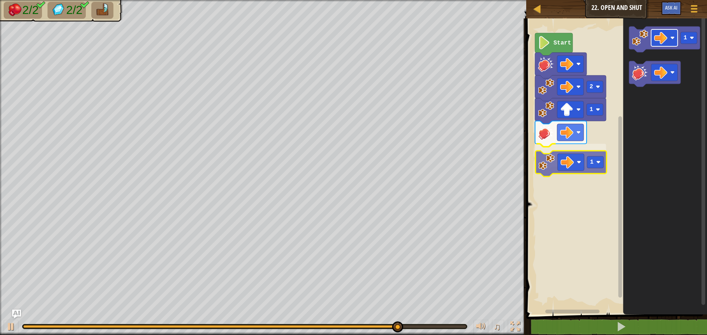
click at [567, 158] on div "2 1 1 Start 1 1" at bounding box center [615, 165] width 183 height 300
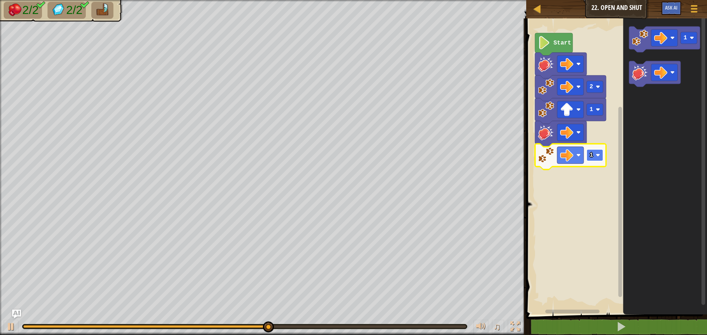
click at [593, 156] on rect "Blockly Workspace" at bounding box center [594, 155] width 17 height 12
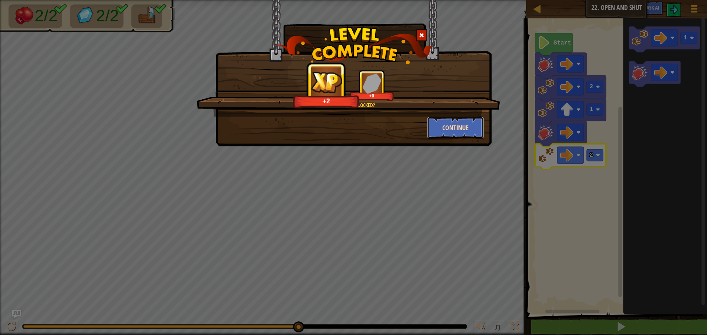
click at [452, 128] on button "Continue" at bounding box center [455, 128] width 57 height 22
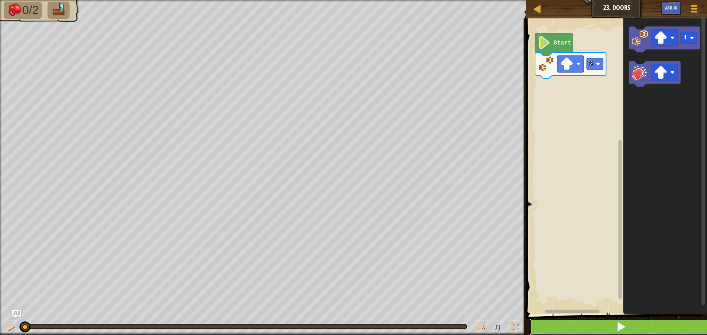
click at [561, 319] on button at bounding box center [620, 327] width 183 height 17
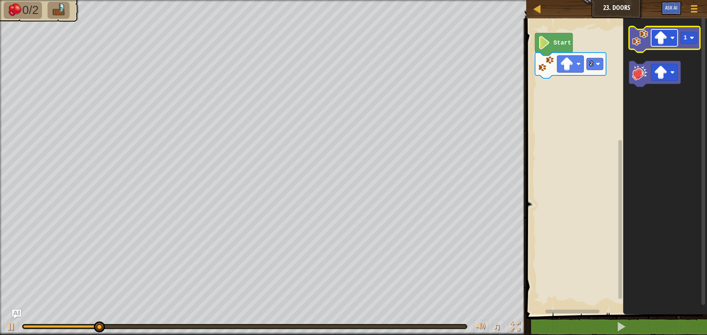
click at [663, 39] on image "Blockly Workspace" at bounding box center [660, 37] width 13 height 13
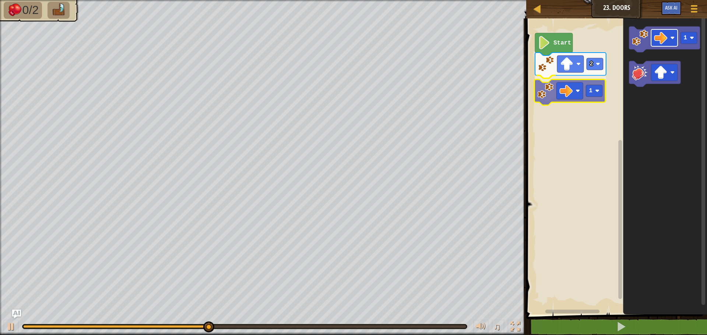
click at [563, 96] on div "2 1 Start 1 1" at bounding box center [615, 165] width 183 height 300
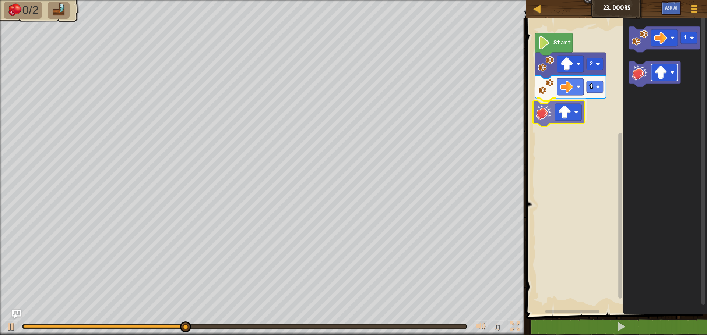
click at [560, 119] on div "2 1 Start 1" at bounding box center [615, 165] width 183 height 300
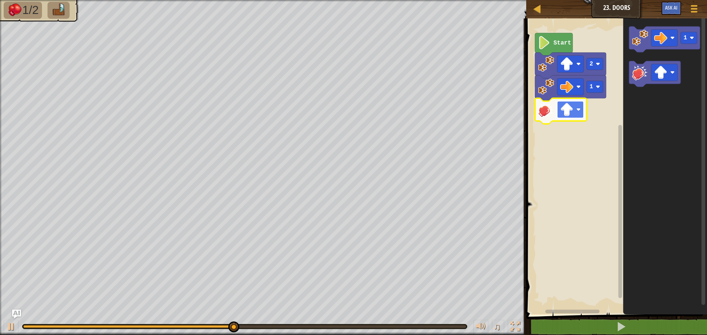
click at [566, 107] on image "Blockly Workspace" at bounding box center [566, 109] width 13 height 13
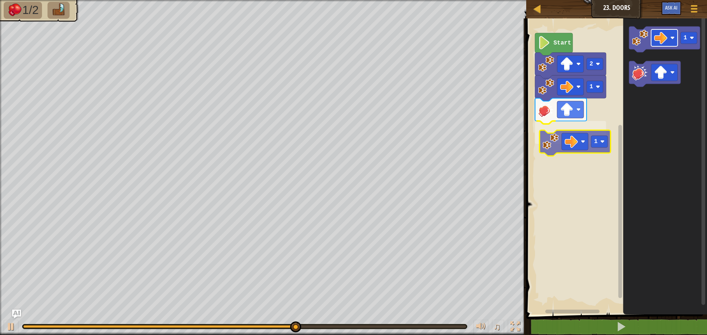
click at [575, 147] on div "Start 2 1 1 1 1" at bounding box center [615, 165] width 183 height 300
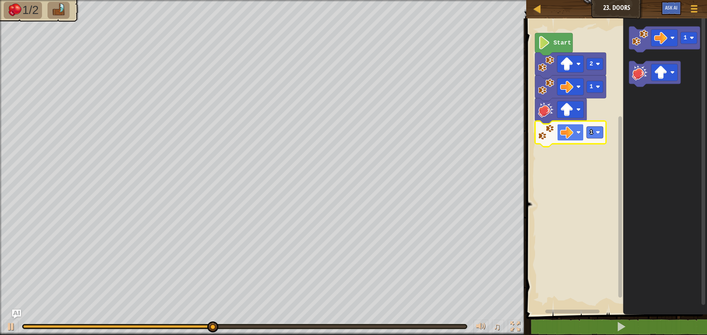
click at [579, 137] on rect "Blockly Workspace" at bounding box center [570, 132] width 27 height 17
click at [599, 138] on rect "Blockly Workspace" at bounding box center [594, 133] width 17 height 12
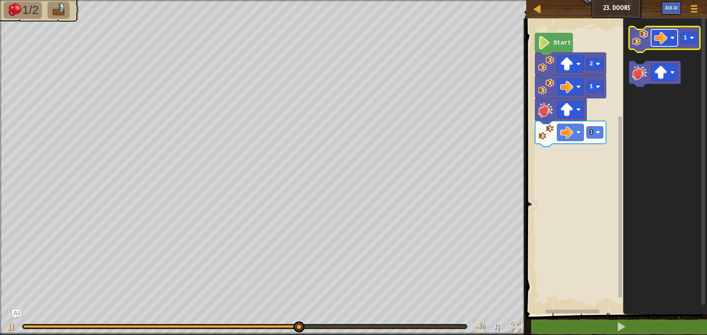
click at [658, 34] on image "Blockly Workspace" at bounding box center [660, 37] width 13 height 13
click at [667, 38] on g "Blockly Workspace" at bounding box center [664, 37] width 27 height 17
click at [658, 39] on image "Blockly Workspace" at bounding box center [660, 37] width 13 height 13
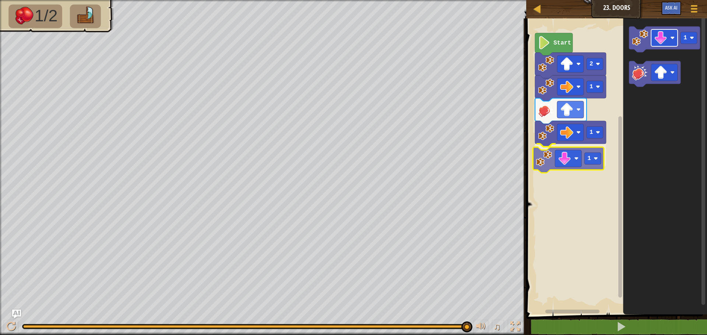
click at [570, 159] on div "Start 2 1 1 1 1 1" at bounding box center [615, 165] width 183 height 300
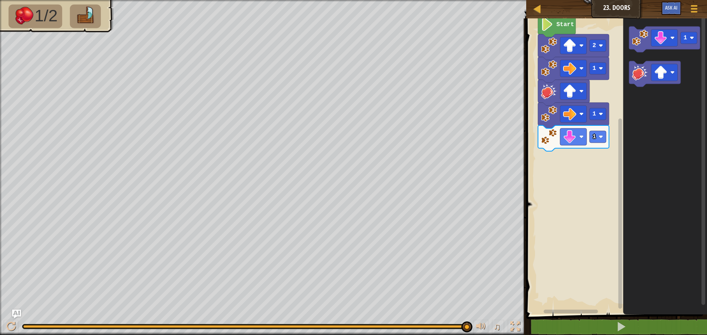
click at [585, 148] on g "Start 2 1 1 1" at bounding box center [615, 165] width 183 height 300
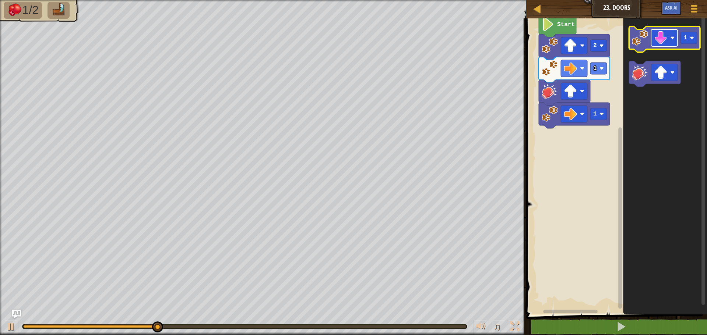
click at [667, 42] on g "Blockly Workspace" at bounding box center [664, 37] width 27 height 17
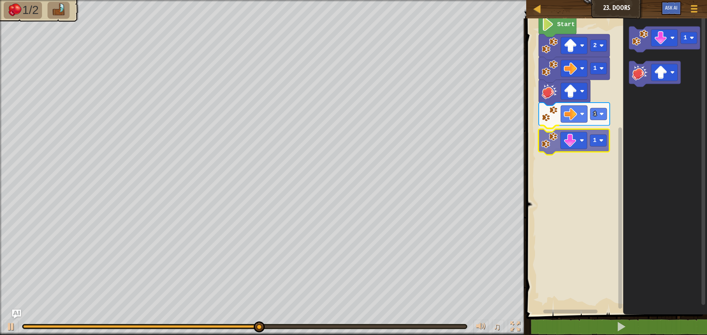
click at [548, 154] on div "Start 2 1 1 1 1 1" at bounding box center [615, 165] width 183 height 300
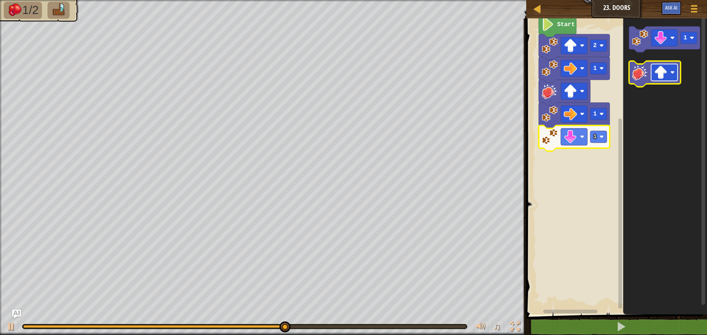
click at [668, 70] on rect "Blockly Workspace" at bounding box center [664, 72] width 27 height 17
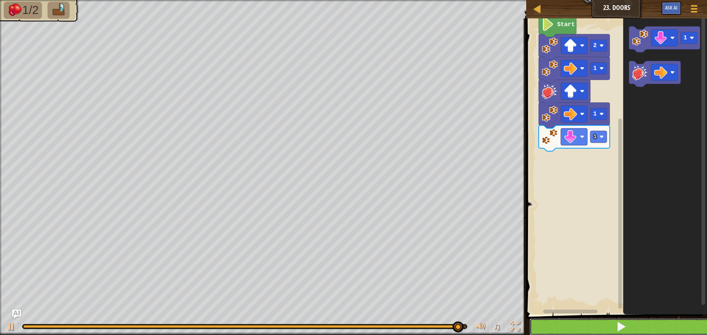
click at [619, 325] on span at bounding box center [621, 327] width 10 height 10
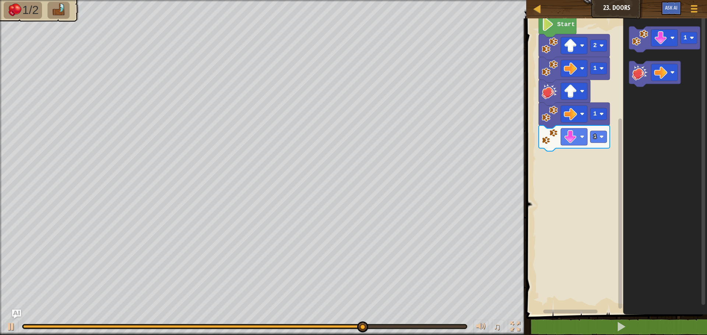
click at [585, 149] on div "Start 2 1 1 1 1" at bounding box center [615, 165] width 183 height 300
click at [573, 149] on div "Start 2 1 1 1 1" at bounding box center [615, 165] width 183 height 300
click at [645, 92] on icon "1" at bounding box center [665, 165] width 84 height 300
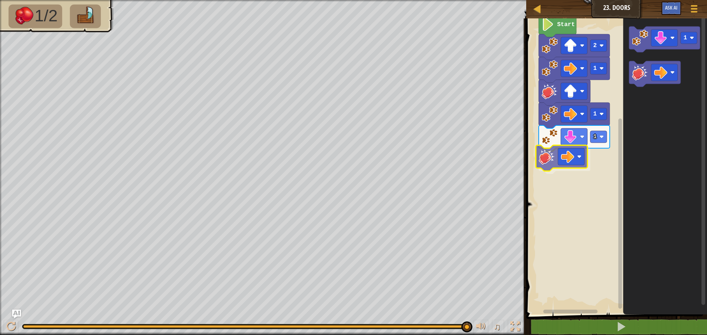
click at [550, 168] on div "Start 2 1 1 1 1" at bounding box center [615, 165] width 183 height 300
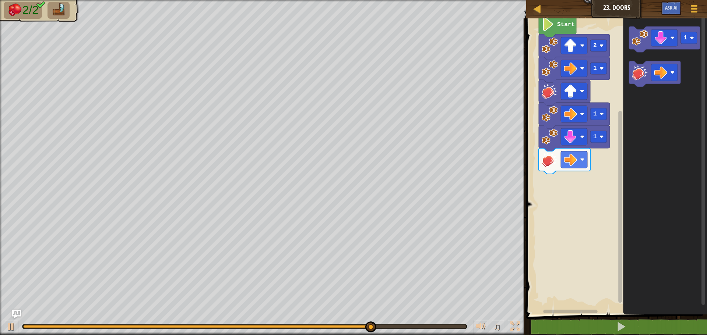
click at [632, 118] on icon "1" at bounding box center [665, 165] width 84 height 300
click at [665, 42] on image "Blockly Workspace" at bounding box center [660, 37] width 13 height 13
click at [561, 166] on div "Start 2 1 1 1 1" at bounding box center [615, 165] width 183 height 300
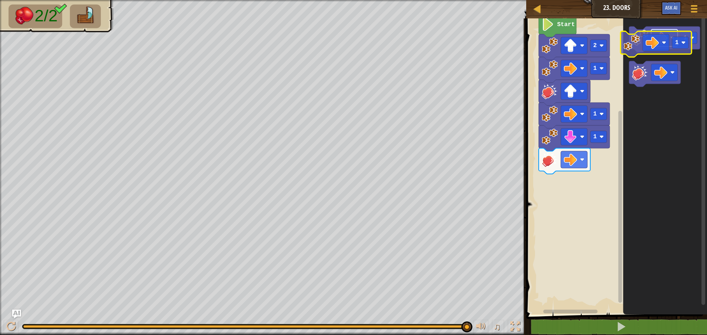
click at [647, 41] on g "1" at bounding box center [664, 40] width 71 height 26
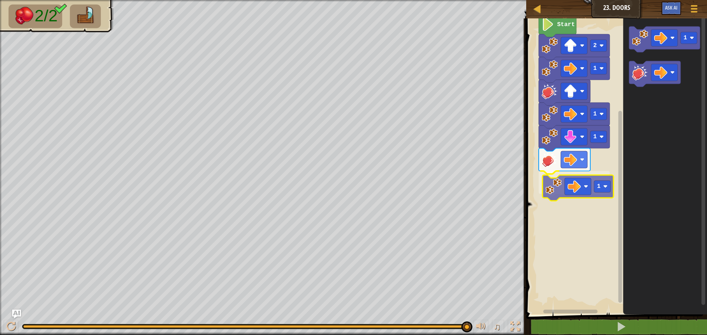
click at [562, 189] on div "Start 2 1 1 1 1 1 1" at bounding box center [615, 165] width 183 height 300
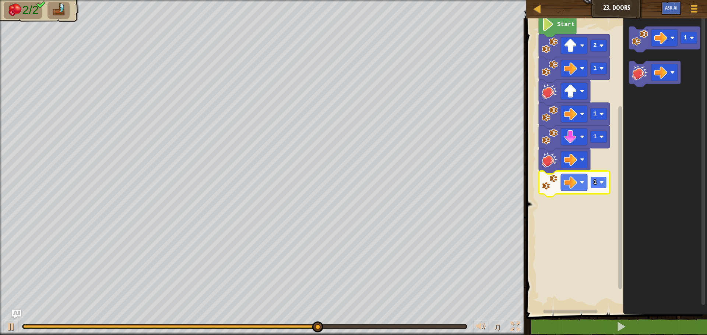
click at [600, 184] on image "Blockly Workspace" at bounding box center [601, 182] width 4 height 4
click at [655, 47] on icon "Blockly Workspace" at bounding box center [664, 40] width 71 height 26
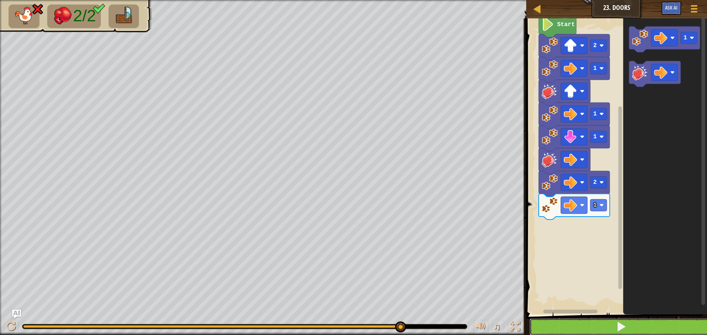
click at [611, 329] on button at bounding box center [620, 327] width 183 height 17
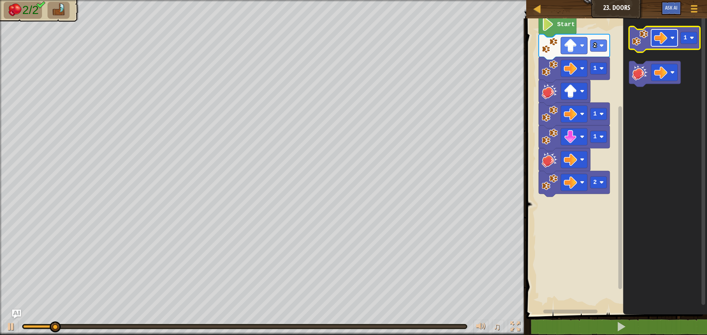
click at [667, 44] on image "Blockly Workspace" at bounding box center [660, 37] width 13 height 13
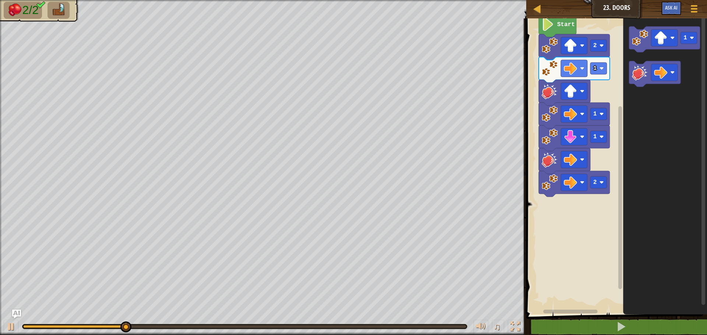
click at [580, 184] on div "Start 2 1 1 1 2 1" at bounding box center [615, 165] width 183 height 300
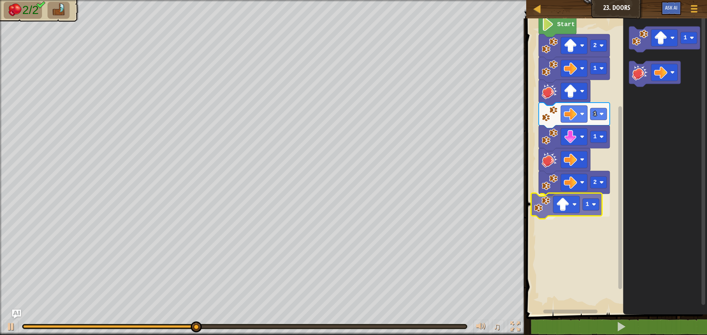
click at [552, 205] on div "Start 2 1 1 1 2 1 1 1" at bounding box center [615, 165] width 183 height 300
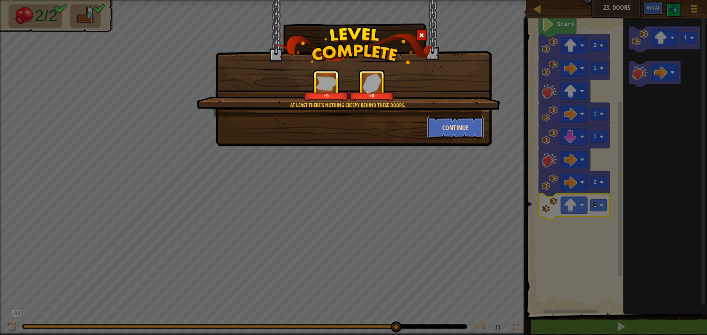
click at [449, 128] on button "Continue" at bounding box center [455, 128] width 57 height 22
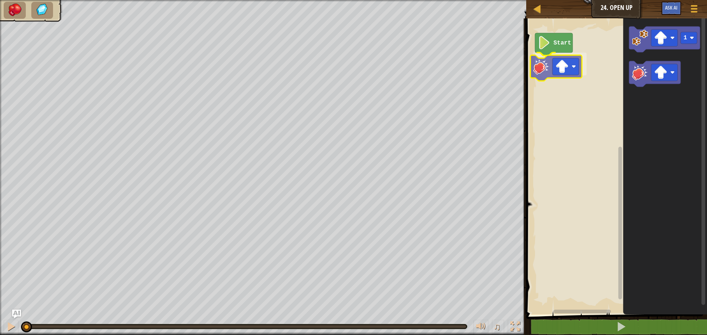
click at [550, 69] on div "Start 1" at bounding box center [615, 165] width 183 height 300
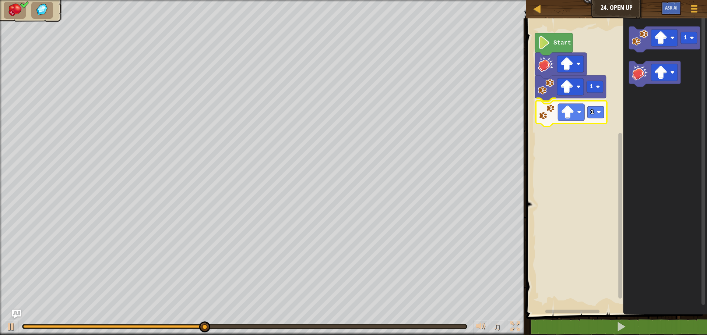
click at [538, 119] on div "Start 1 1 1 1" at bounding box center [615, 165] width 183 height 300
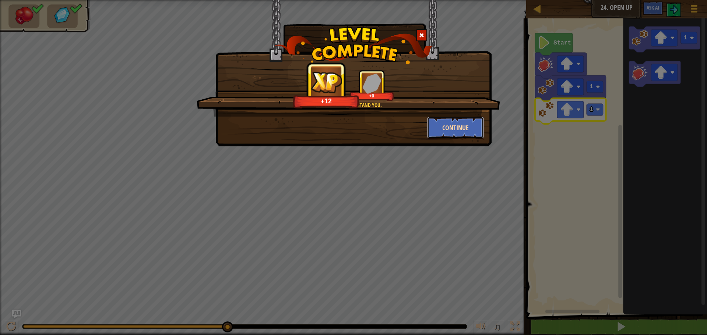
click at [467, 123] on button "Continue" at bounding box center [455, 128] width 57 height 22
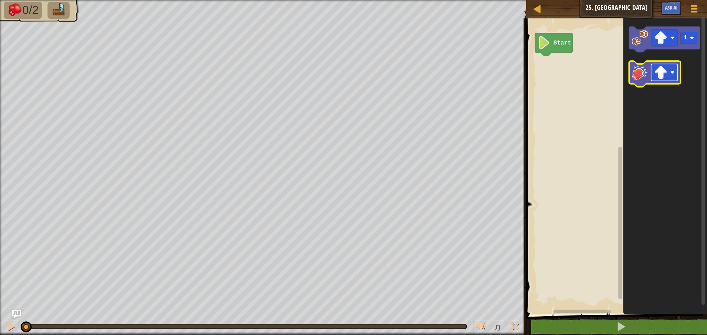
click at [658, 68] on image "Blockly Workspace" at bounding box center [660, 72] width 13 height 13
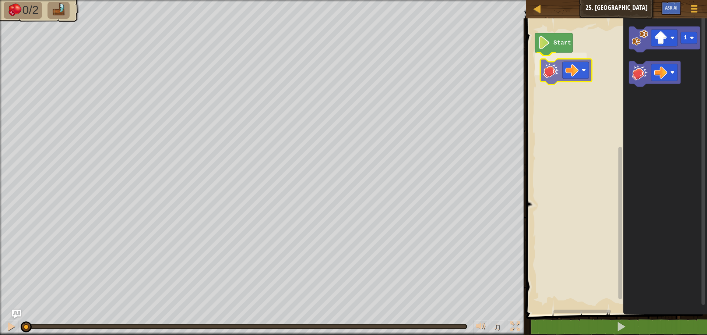
click at [551, 73] on div "Start 1" at bounding box center [615, 165] width 183 height 300
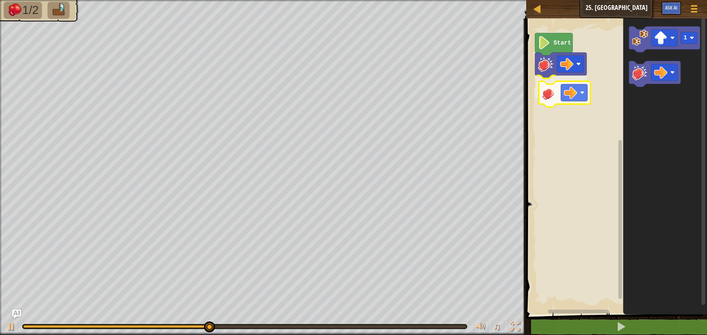
click at [567, 105] on div "Start 1" at bounding box center [615, 165] width 183 height 300
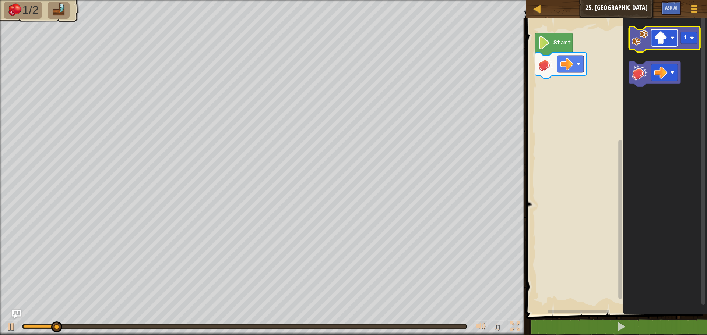
click at [653, 41] on rect "Blockly Workspace" at bounding box center [664, 37] width 27 height 17
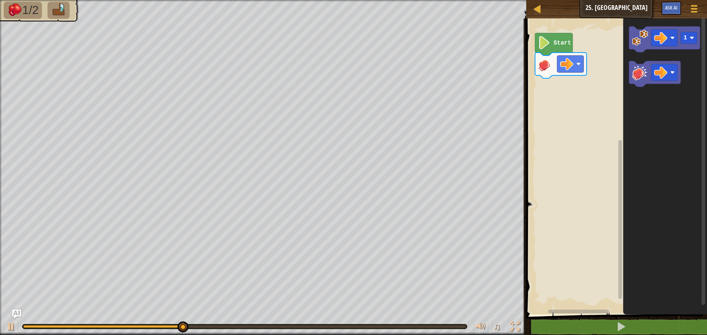
click at [617, 60] on div "Start 1" at bounding box center [615, 165] width 183 height 300
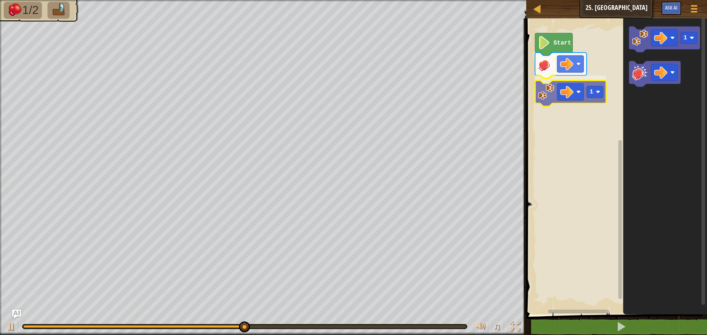
click at [543, 101] on div "Start 1 1 1" at bounding box center [615, 165] width 183 height 300
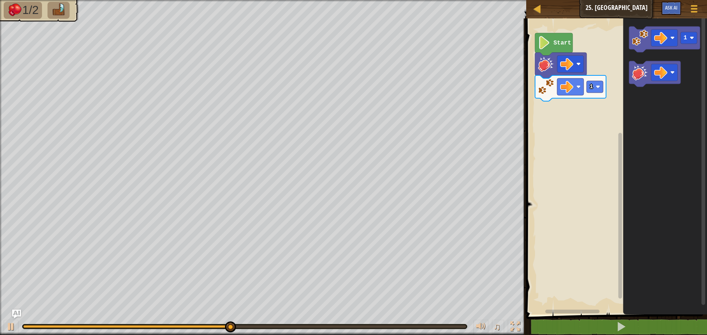
click at [556, 108] on div "Start 1 1" at bounding box center [615, 165] width 183 height 300
click at [580, 96] on div "Start 1 1" at bounding box center [615, 165] width 183 height 300
click at [590, 90] on text "1" at bounding box center [591, 87] width 4 height 7
click at [423, 160] on div "Map Junior 25. Airlock Game Menu Ask AI 1 ההההההההההההההההההההההההההההההההההההה…" at bounding box center [353, 167] width 707 height 335
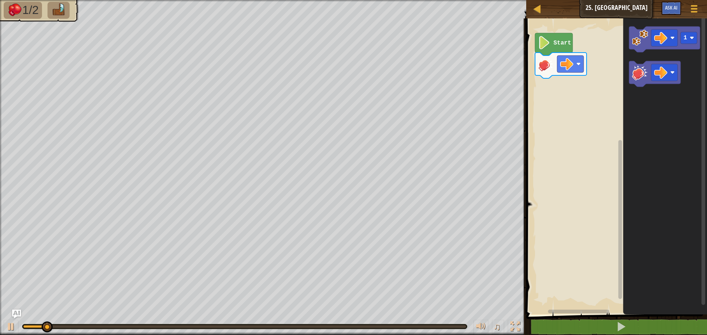
click at [628, 78] on icon "Blockly Workspace" at bounding box center [665, 165] width 84 height 300
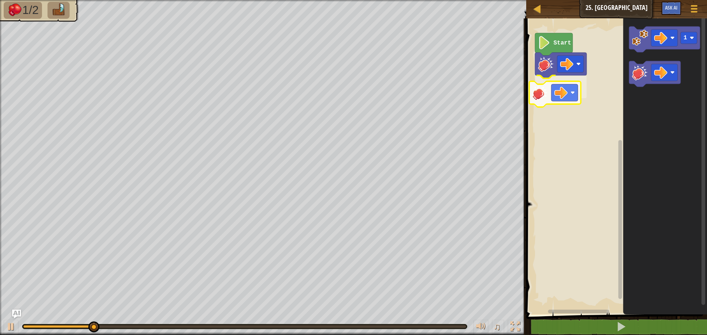
click at [547, 93] on div "Start 1" at bounding box center [615, 165] width 183 height 300
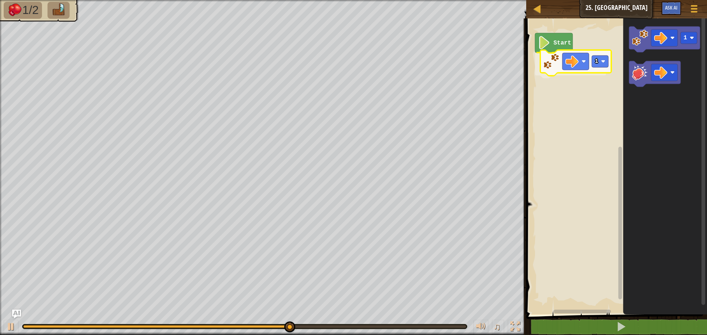
click at [540, 75] on div "Start 1 1 1" at bounding box center [615, 165] width 183 height 300
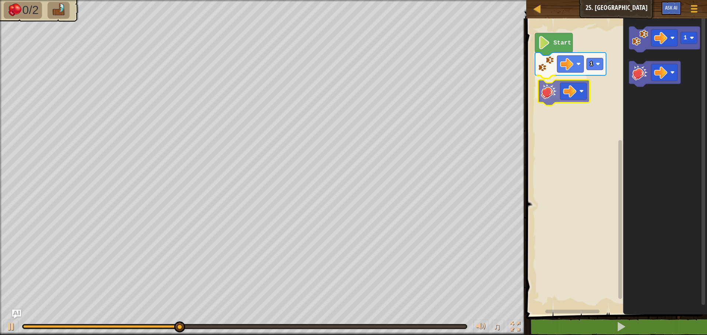
click at [546, 95] on div "Start 1 1" at bounding box center [615, 165] width 183 height 300
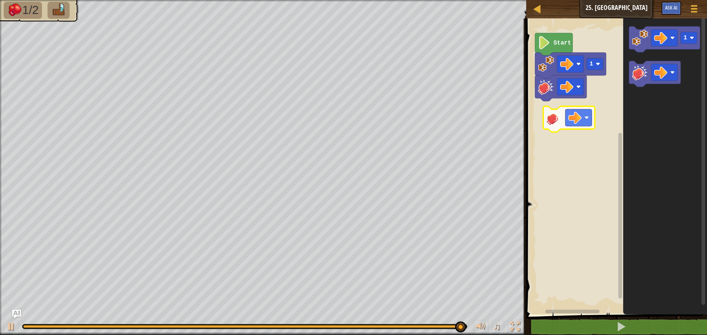
click at [558, 113] on div "Start 1 1" at bounding box center [615, 165] width 183 height 300
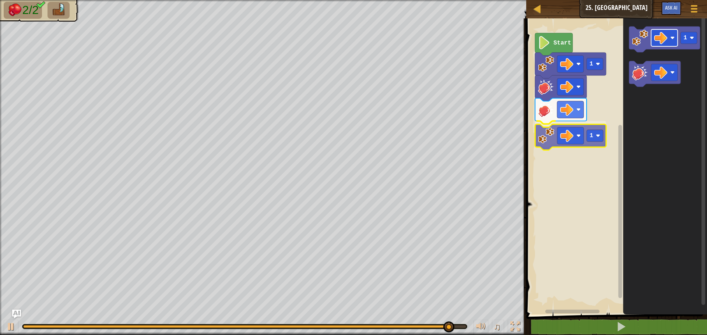
click at [562, 141] on div "Start 1 1 1 1" at bounding box center [615, 165] width 183 height 300
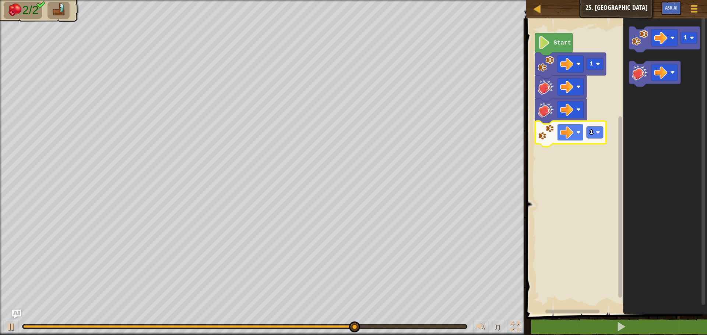
click at [573, 138] on image "Blockly Workspace" at bounding box center [566, 132] width 13 height 13
click at [572, 135] on image "Blockly Workspace" at bounding box center [566, 132] width 13 height 13
click at [583, 130] on rect "Blockly Workspace" at bounding box center [570, 132] width 27 height 17
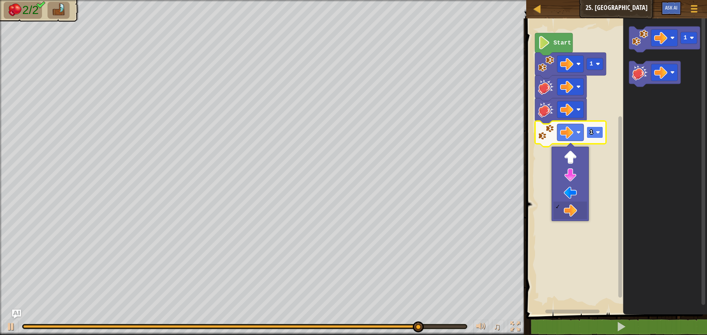
click at [593, 132] on rect "Blockly Workspace" at bounding box center [594, 133] width 17 height 12
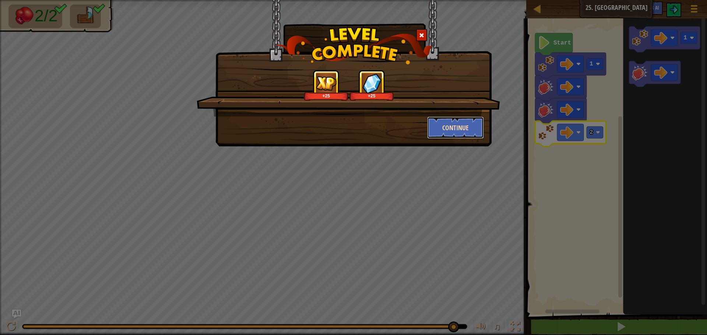
click at [444, 134] on button "Continue" at bounding box center [455, 128] width 57 height 22
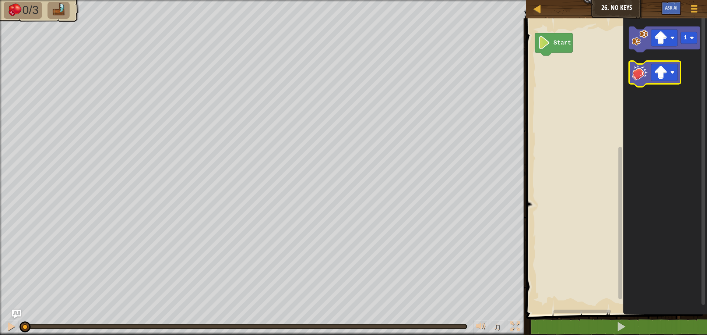
click at [667, 83] on g "Blockly Workspace" at bounding box center [655, 74] width 52 height 26
click at [667, 83] on icon "Blockly Workspace" at bounding box center [655, 74] width 52 height 26
click at [670, 78] on rect "Blockly Workspace" at bounding box center [664, 72] width 27 height 17
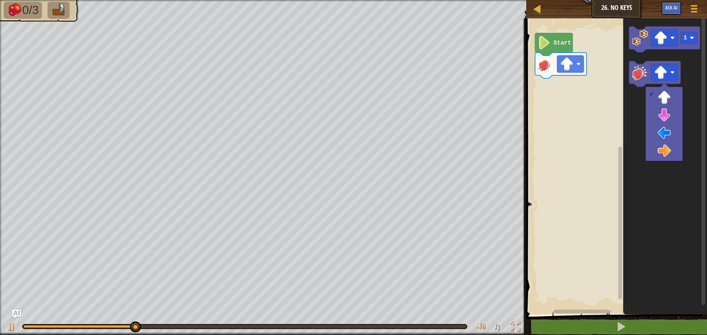
click at [629, 127] on icon "Blockly Workspace" at bounding box center [665, 165] width 84 height 300
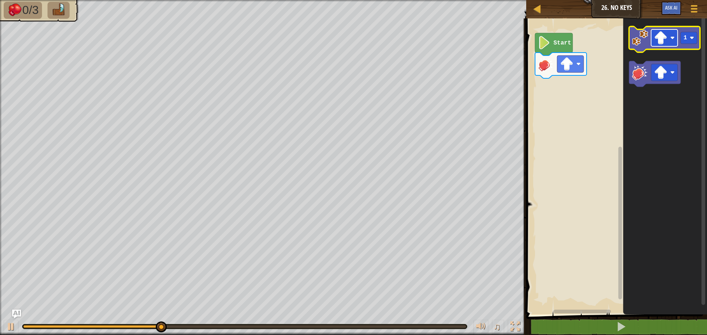
click at [664, 43] on image "Blockly Workspace" at bounding box center [660, 37] width 13 height 13
click at [604, 87] on div "Start 1" at bounding box center [615, 165] width 183 height 300
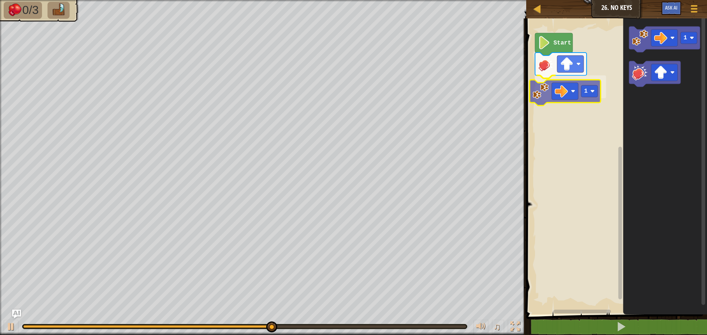
click at [548, 98] on div "Start 1 1 1" at bounding box center [615, 165] width 183 height 300
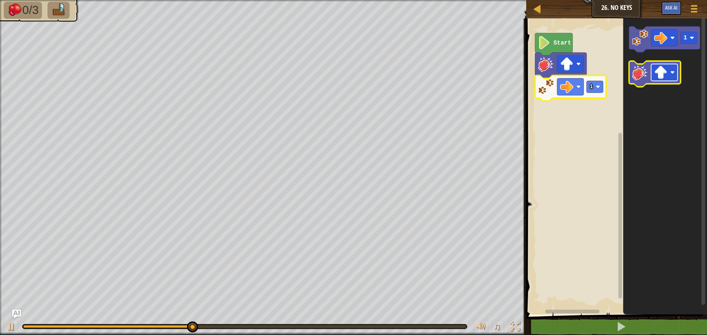
click at [662, 66] on image "Blockly Workspace" at bounding box center [660, 72] width 13 height 13
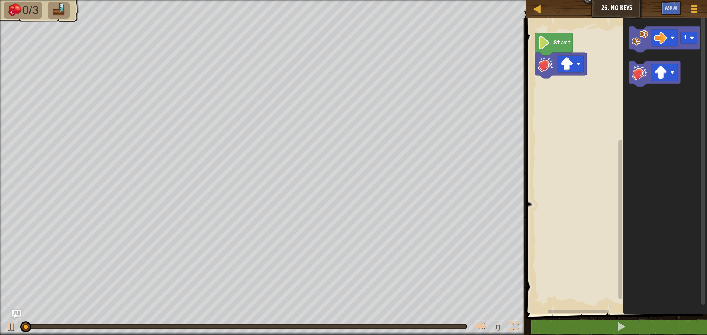
click at [547, 66] on div "Map Junior 26. No Keys Game Menu Ask AI 1 ההההההההההההההההההההההההההההההההההההה…" at bounding box center [353, 167] width 707 height 335
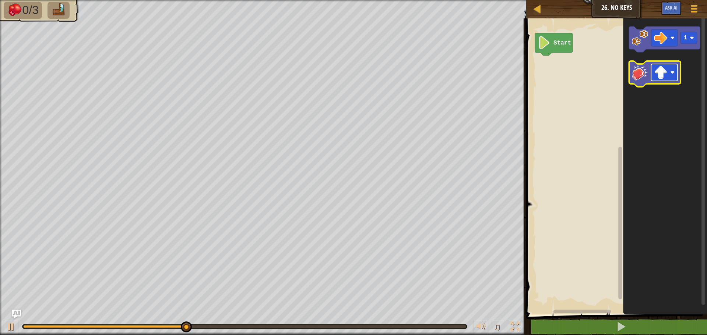
click at [664, 72] on image "Blockly Workspace" at bounding box center [660, 72] width 13 height 13
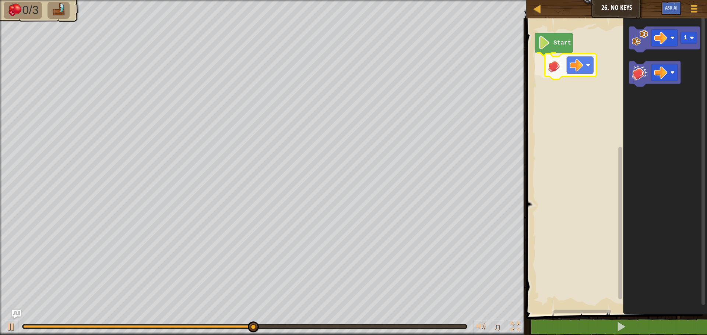
click at [556, 70] on div "Start 1" at bounding box center [615, 165] width 183 height 300
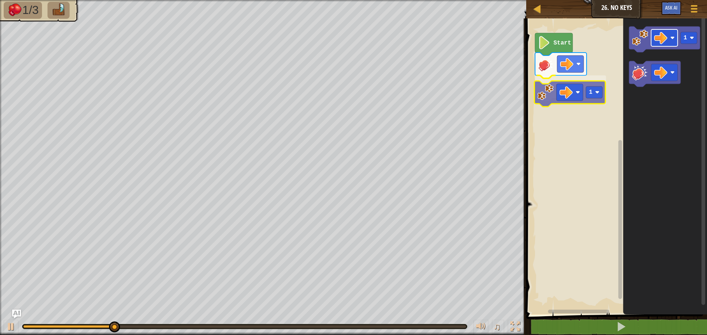
click at [557, 95] on div "Start 1 1 1" at bounding box center [615, 165] width 183 height 300
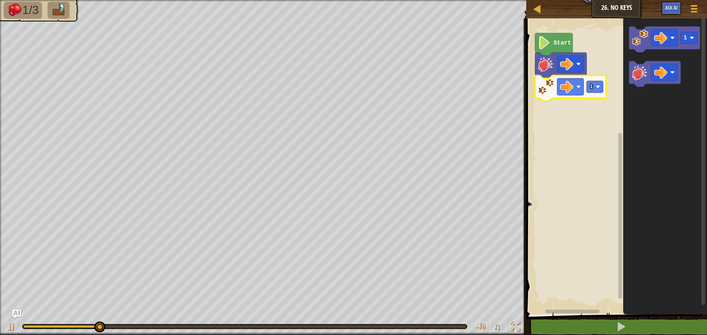
click at [596, 95] on icon "Blockly Workspace" at bounding box center [570, 88] width 71 height 26
click at [591, 90] on text "1" at bounding box center [591, 87] width 4 height 7
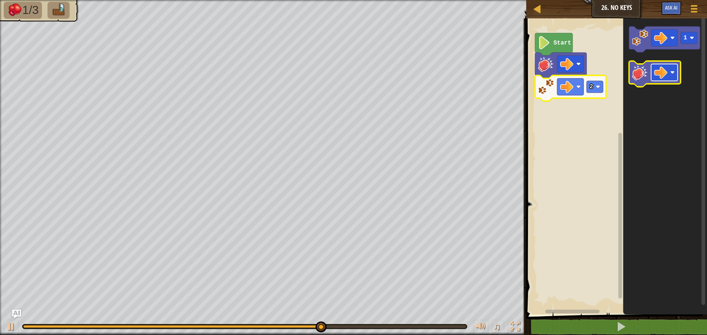
click at [662, 78] on image "Blockly Workspace" at bounding box center [660, 72] width 13 height 13
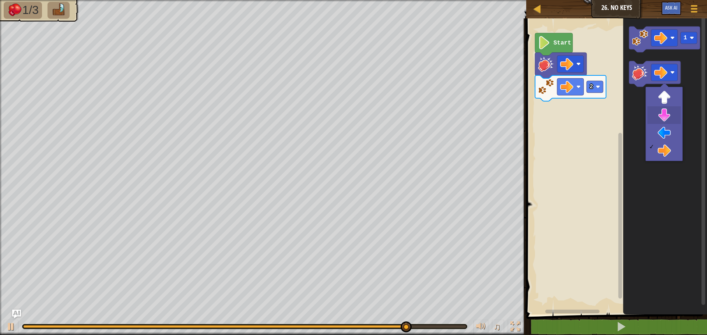
drag, startPoint x: 663, startPoint y: 113, endPoint x: 643, endPoint y: 110, distance: 20.5
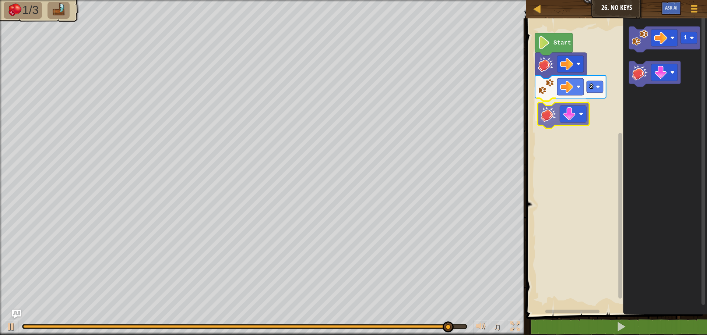
click at [547, 111] on div "Start 2 1" at bounding box center [615, 165] width 183 height 300
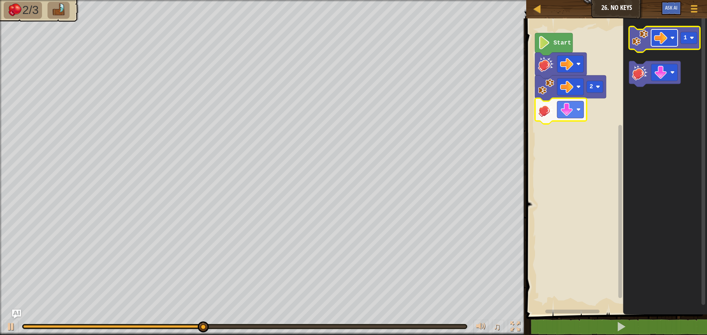
click at [656, 42] on image "Blockly Workspace" at bounding box center [660, 37] width 13 height 13
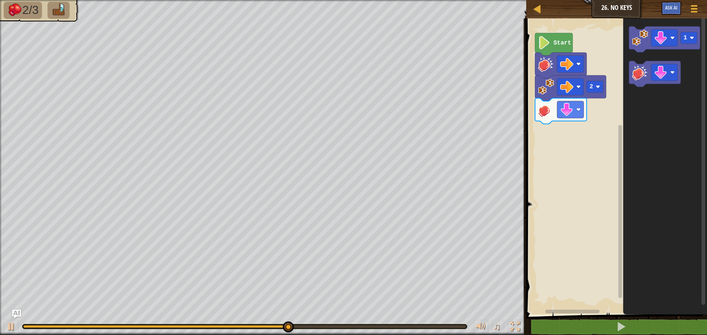
click at [583, 111] on div "Start 2 1" at bounding box center [615, 165] width 183 height 300
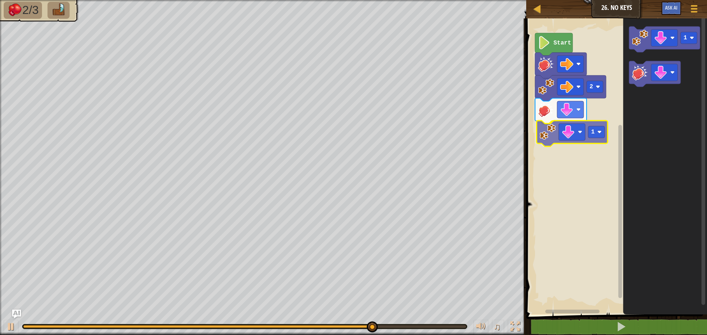
click at [552, 132] on div "Start 2 1 1 1" at bounding box center [615, 165] width 183 height 300
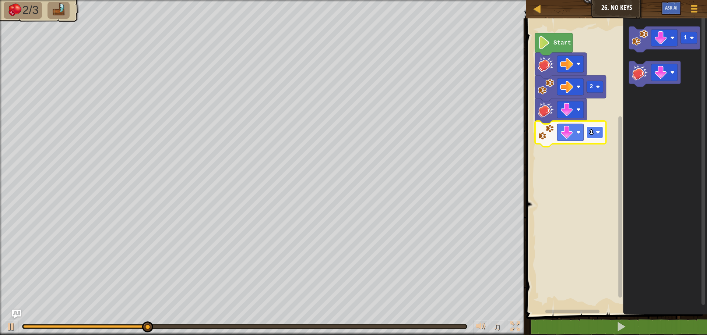
click at [594, 133] on rect "Blockly Workspace" at bounding box center [594, 133] width 17 height 12
click at [654, 74] on image "Blockly Workspace" at bounding box center [660, 72] width 13 height 13
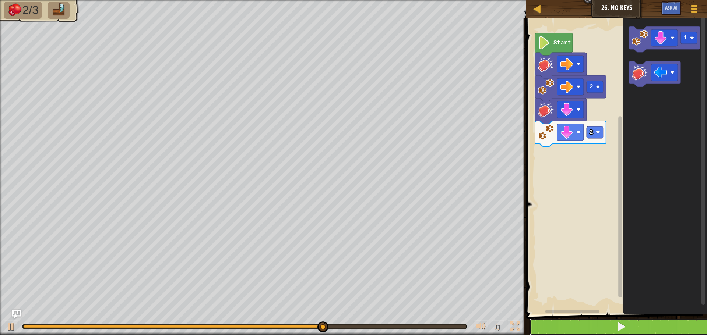
click at [601, 333] on button at bounding box center [620, 327] width 183 height 17
